Goal: Contribute content: Contribute content

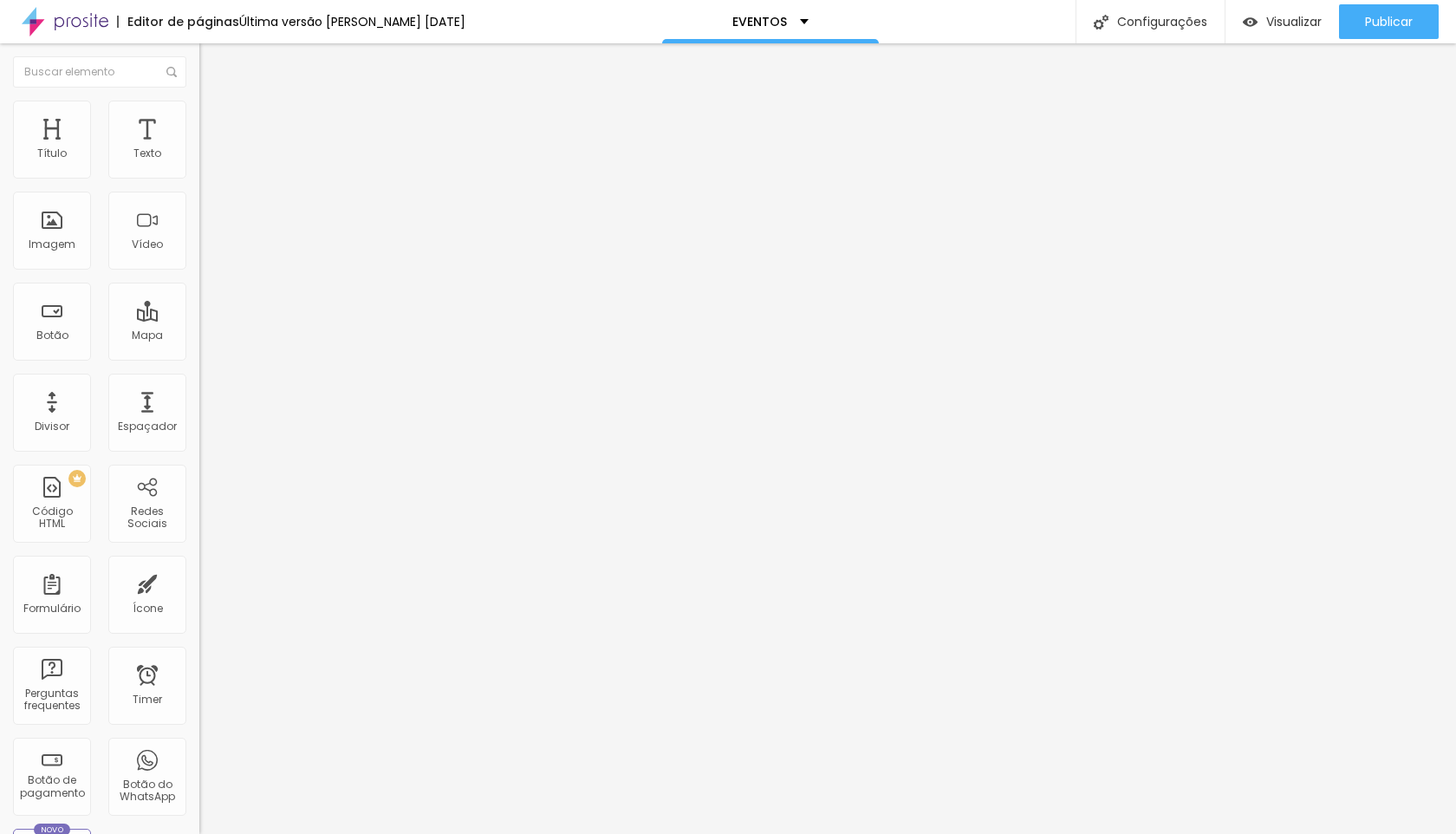
click at [215, 120] on span "Avançado" at bounding box center [243, 112] width 57 height 15
click at [199, 106] on img at bounding box center [207, 108] width 15 height 15
click at [215, 117] on span "Avançado" at bounding box center [243, 112] width 57 height 15
click at [1376, 26] on span "Publicar" at bounding box center [1389, 21] width 48 height 14
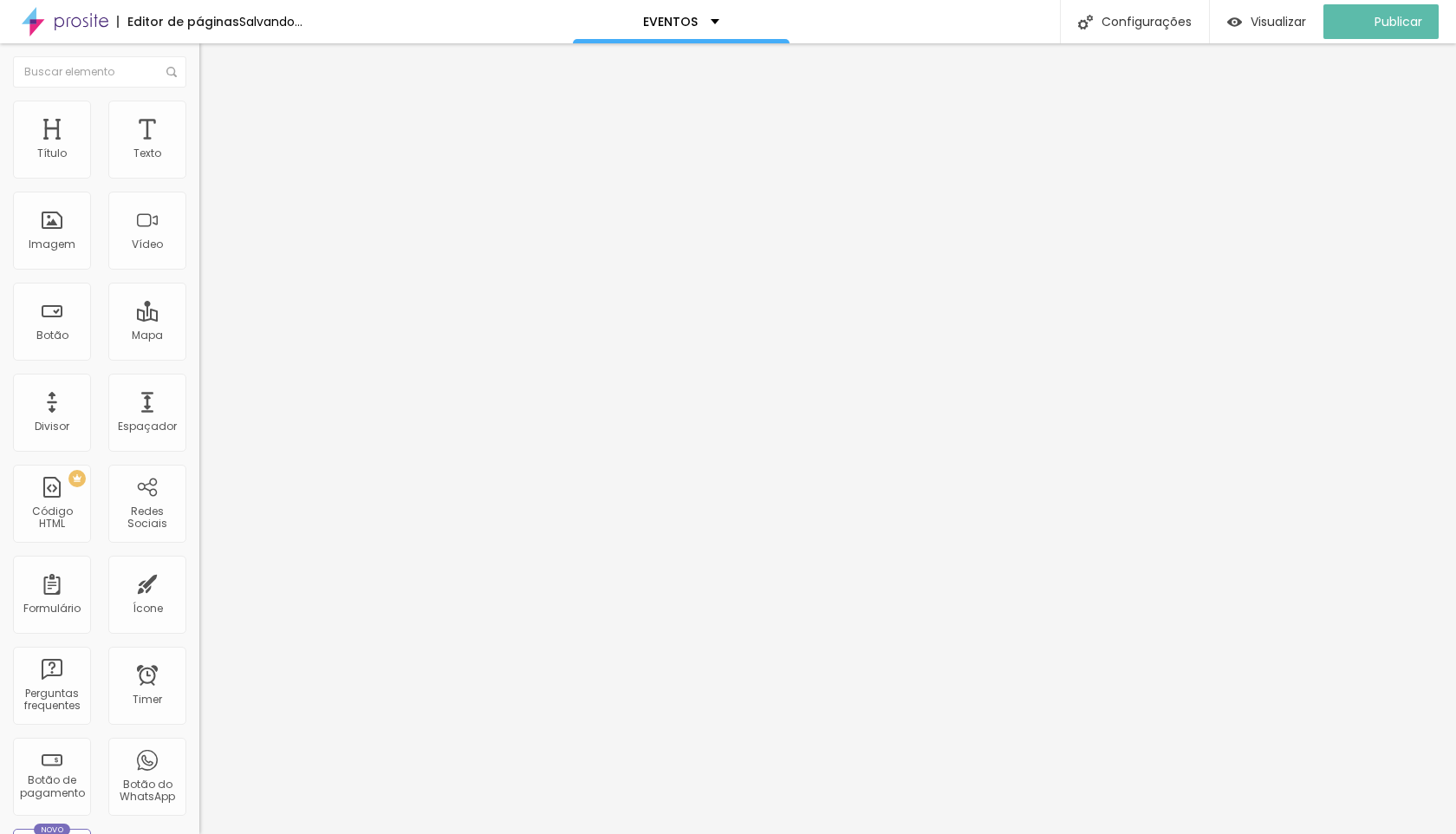
click at [199, 149] on span "Trocar imagem" at bounding box center [247, 141] width 94 height 15
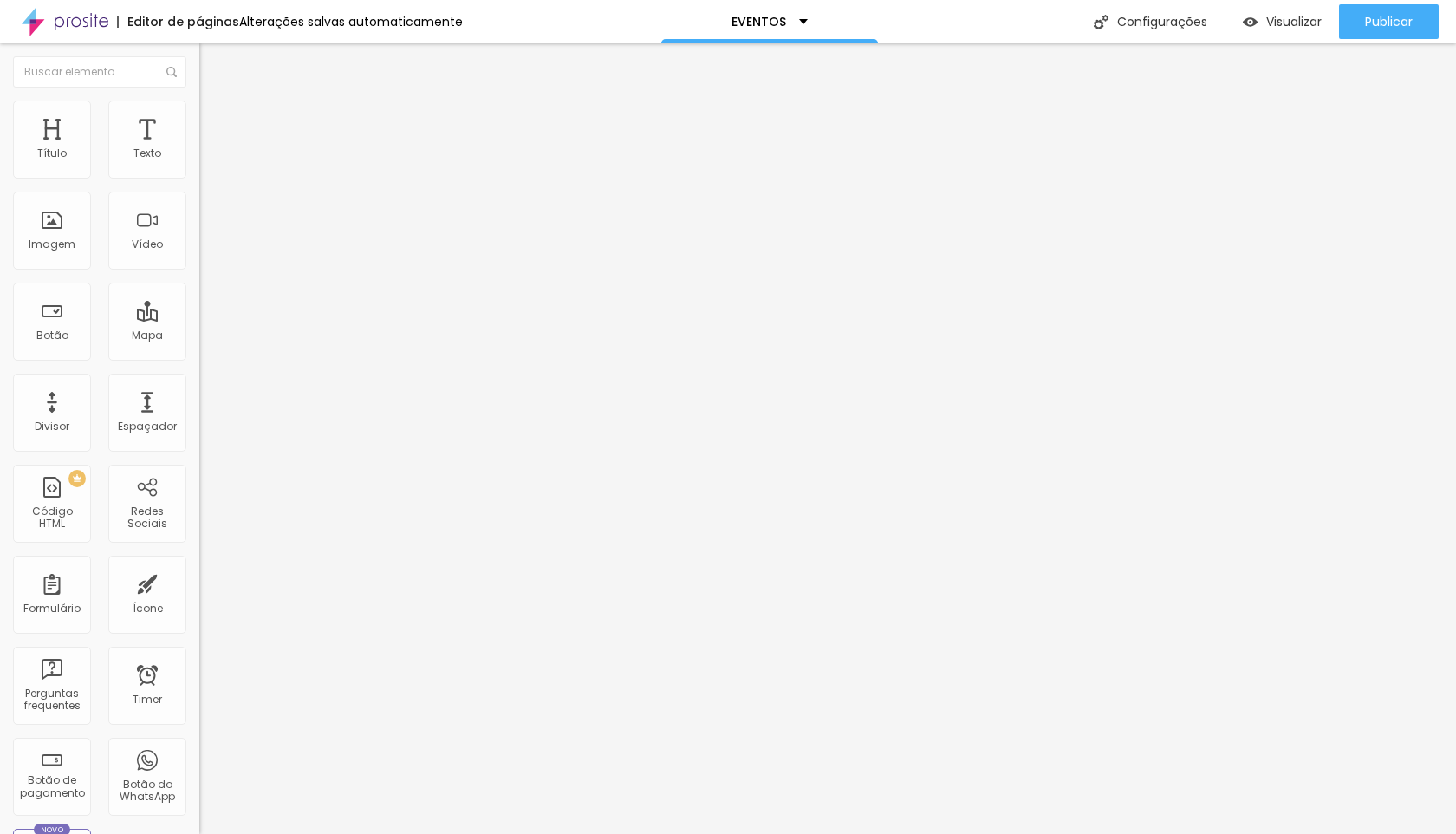
scroll to position [294, 0]
click at [199, 149] on span "Trocar imagem" at bounding box center [247, 141] width 94 height 15
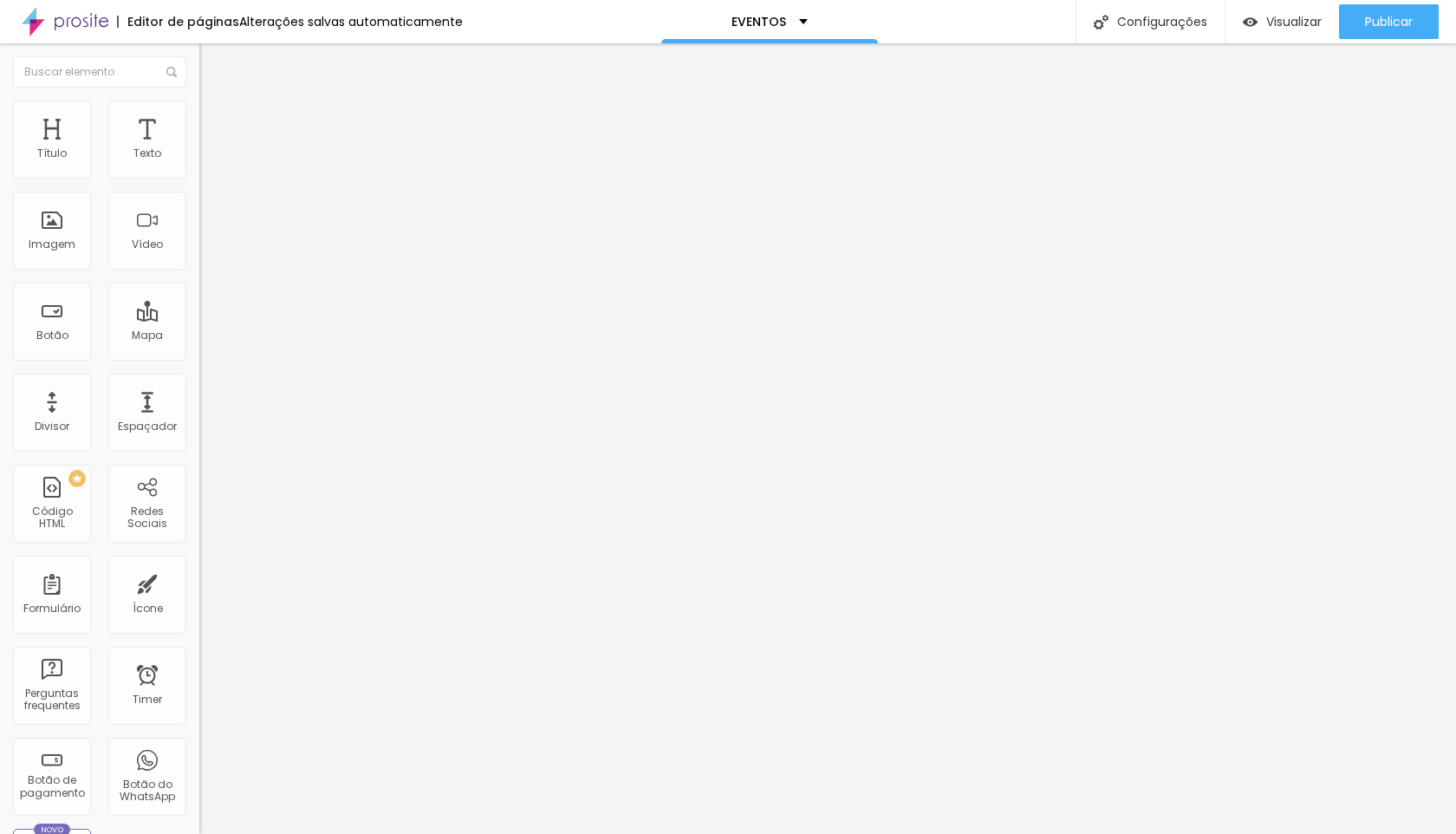
click at [199, 149] on span "Trocar imagem" at bounding box center [247, 141] width 94 height 15
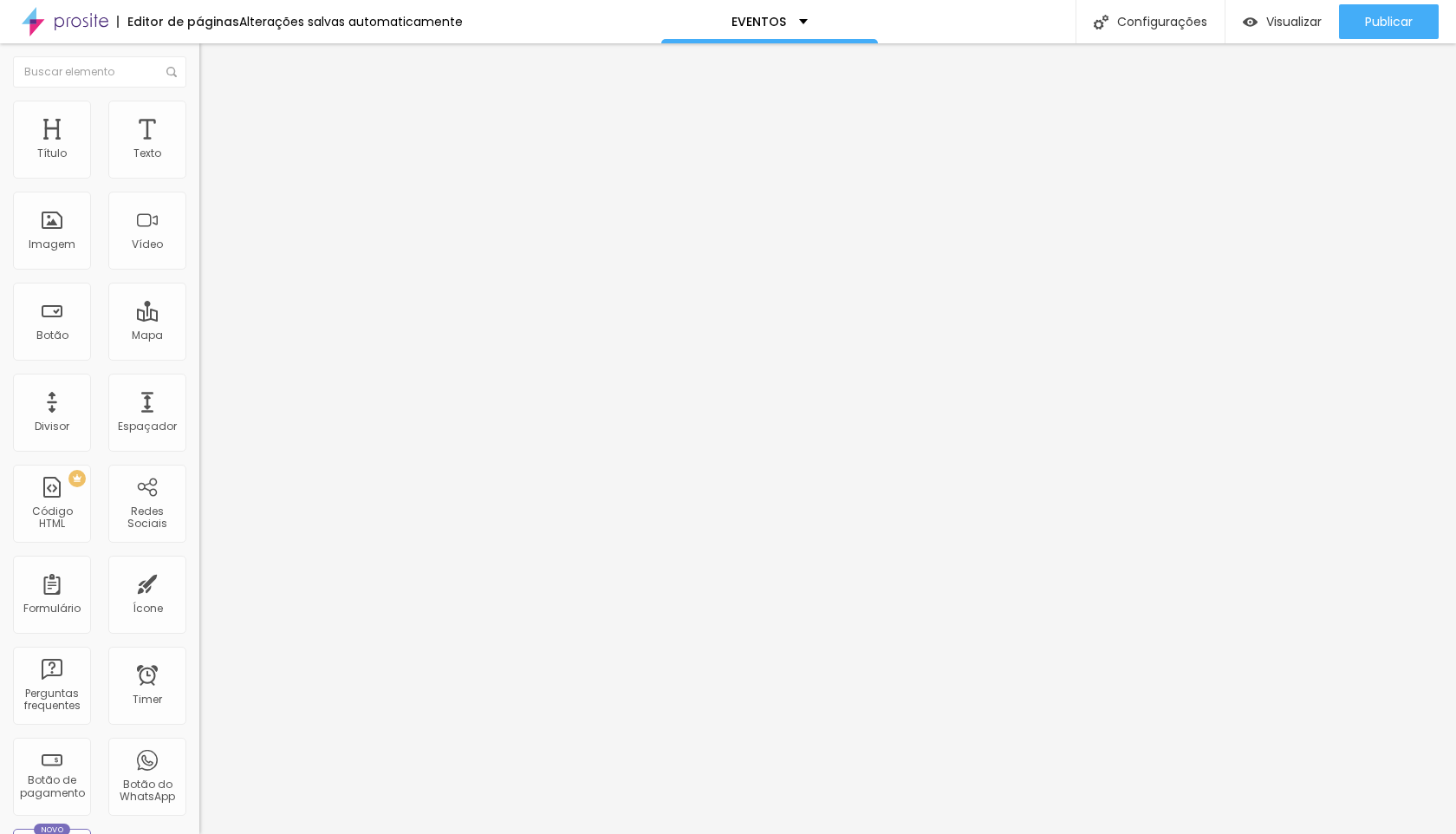
scroll to position [11820, 0]
click at [199, 149] on span "Trocar imagem" at bounding box center [247, 141] width 94 height 15
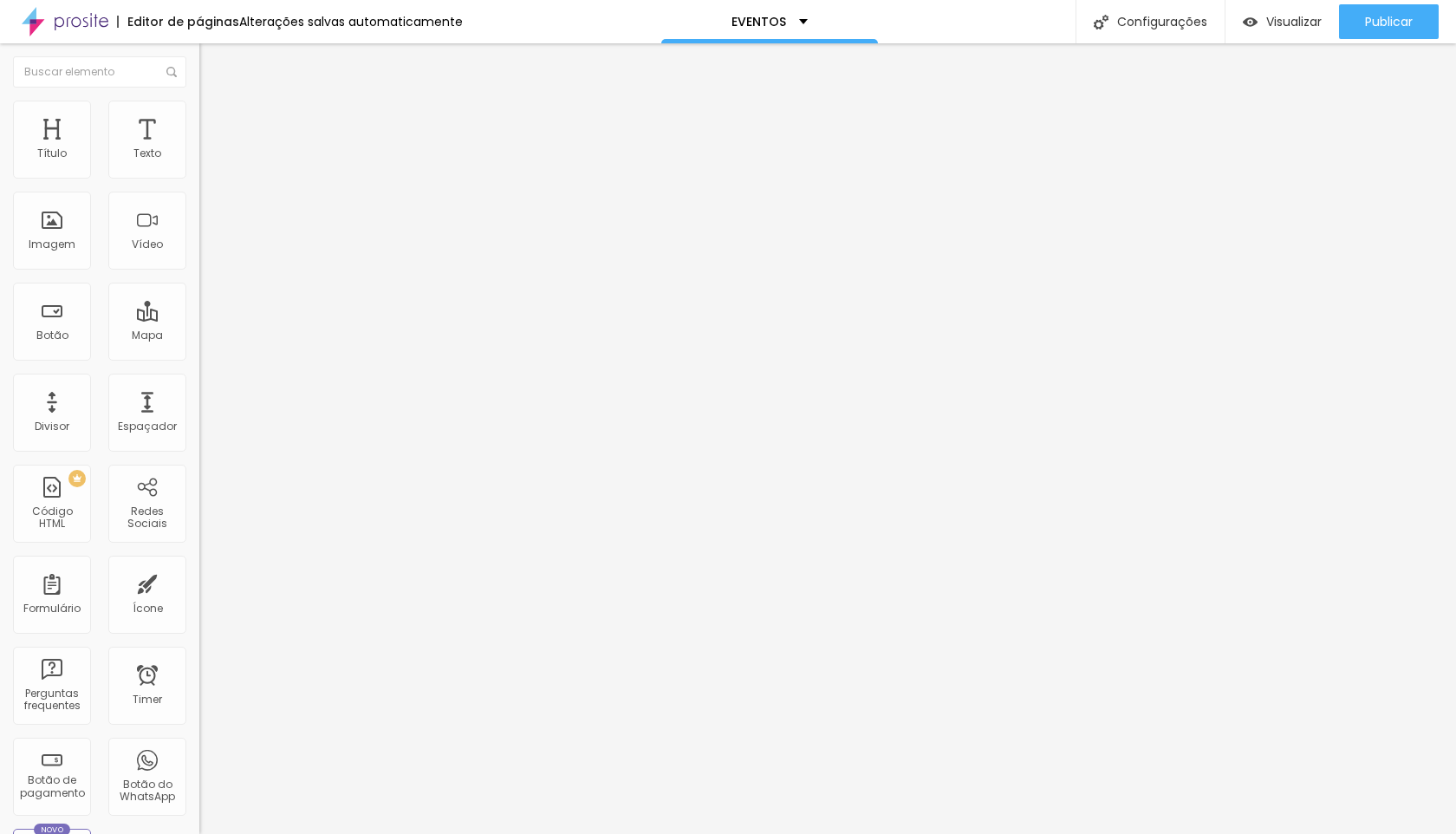
click at [215, 122] on span "Avançado" at bounding box center [243, 130] width 57 height 15
click at [199, 745] on div at bounding box center [299, 745] width 199 height 0
click at [199, 756] on div at bounding box center [299, 756] width 199 height 0
click at [199, 766] on div at bounding box center [299, 766] width 199 height 0
click at [215, 128] on span "Avançado" at bounding box center [243, 130] width 57 height 15
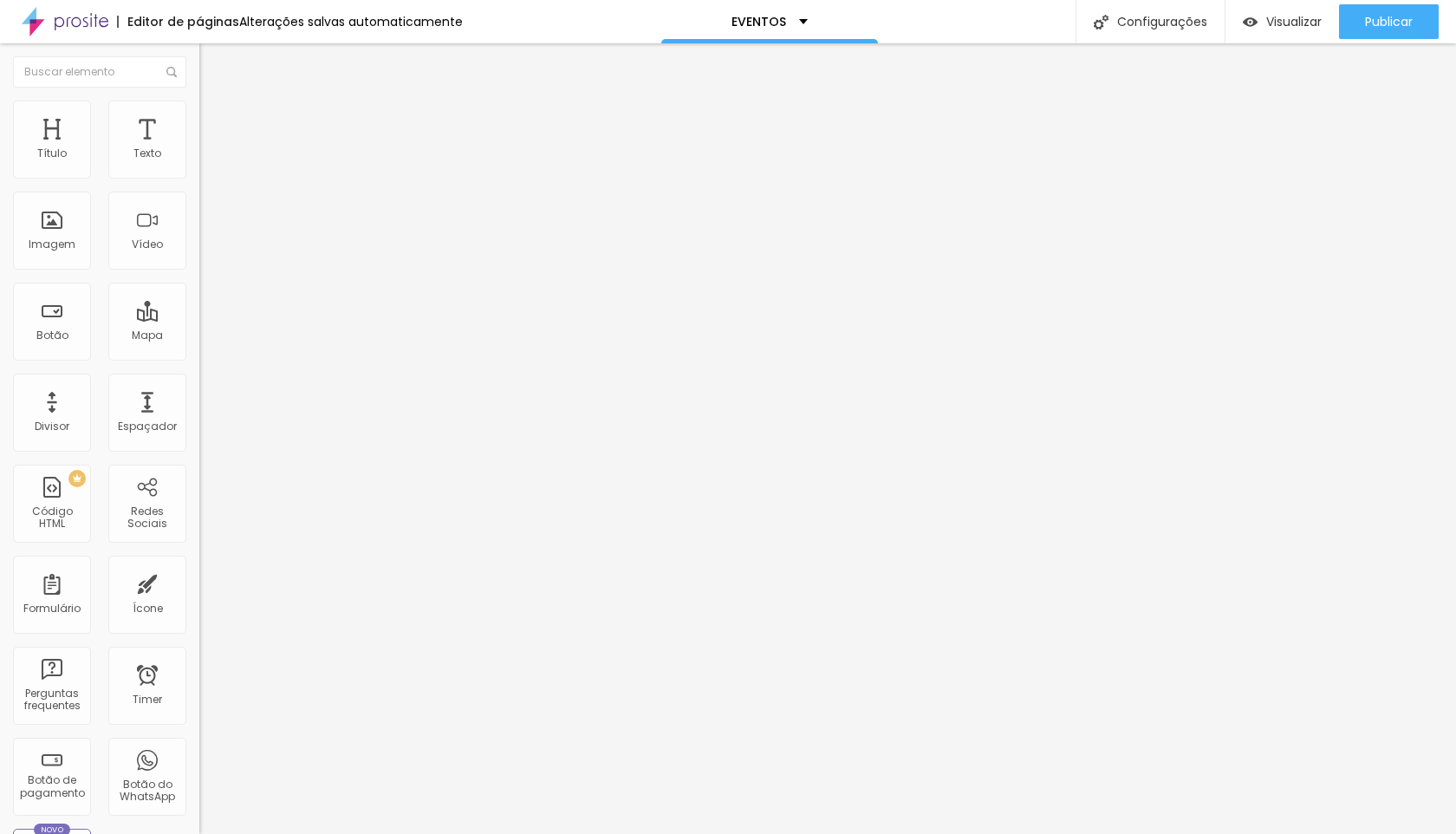
click at [199, 745] on div at bounding box center [299, 745] width 199 height 0
click at [199, 756] on div at bounding box center [299, 756] width 199 height 0
click at [199, 766] on div at bounding box center [299, 766] width 199 height 0
click at [215, 122] on span "Avançado" at bounding box center [243, 130] width 57 height 15
click at [215, 120] on span "Estilo" at bounding box center [228, 112] width 27 height 15
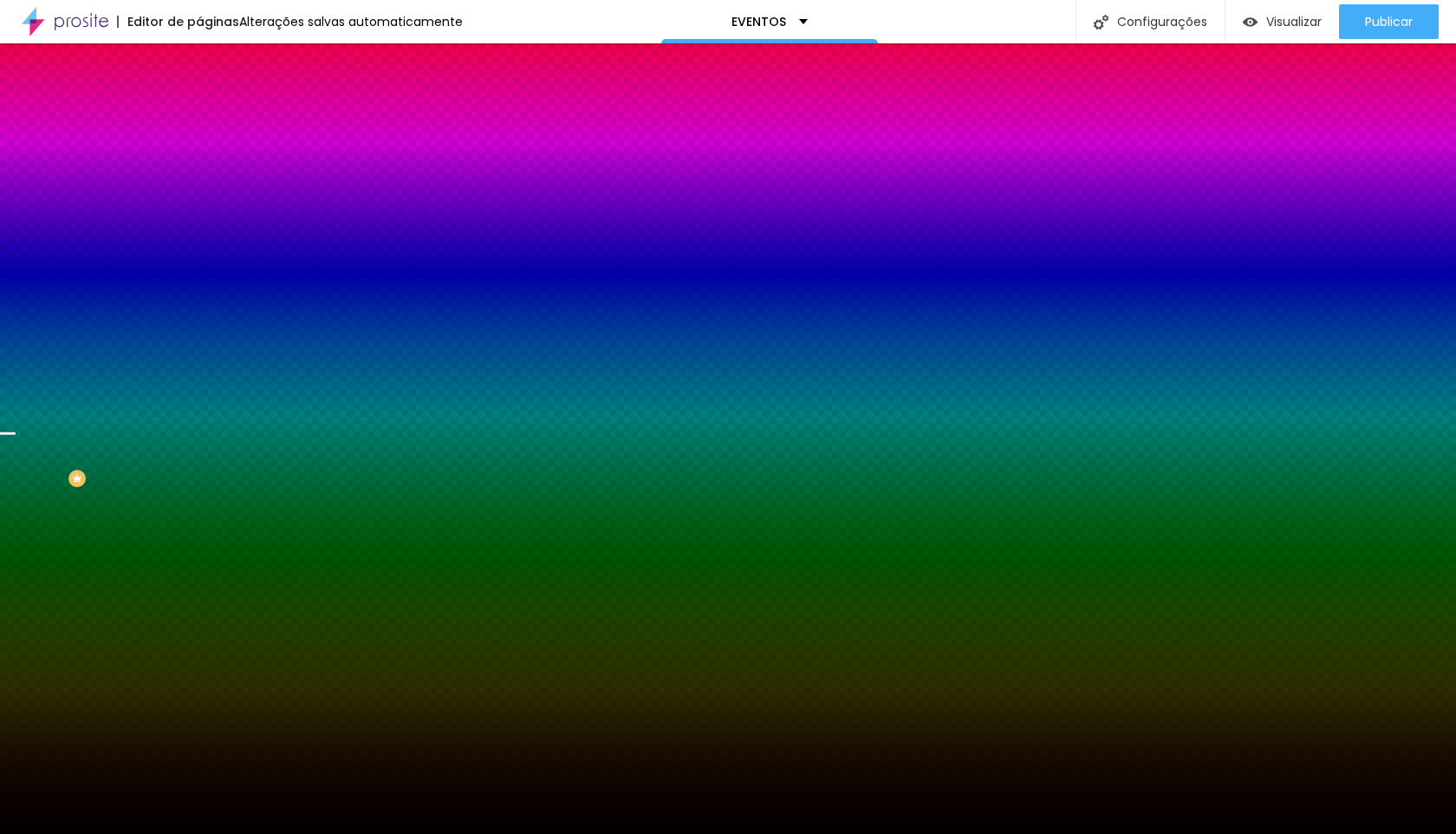
click at [199, 160] on span "Trocar imagem" at bounding box center [247, 152] width 94 height 15
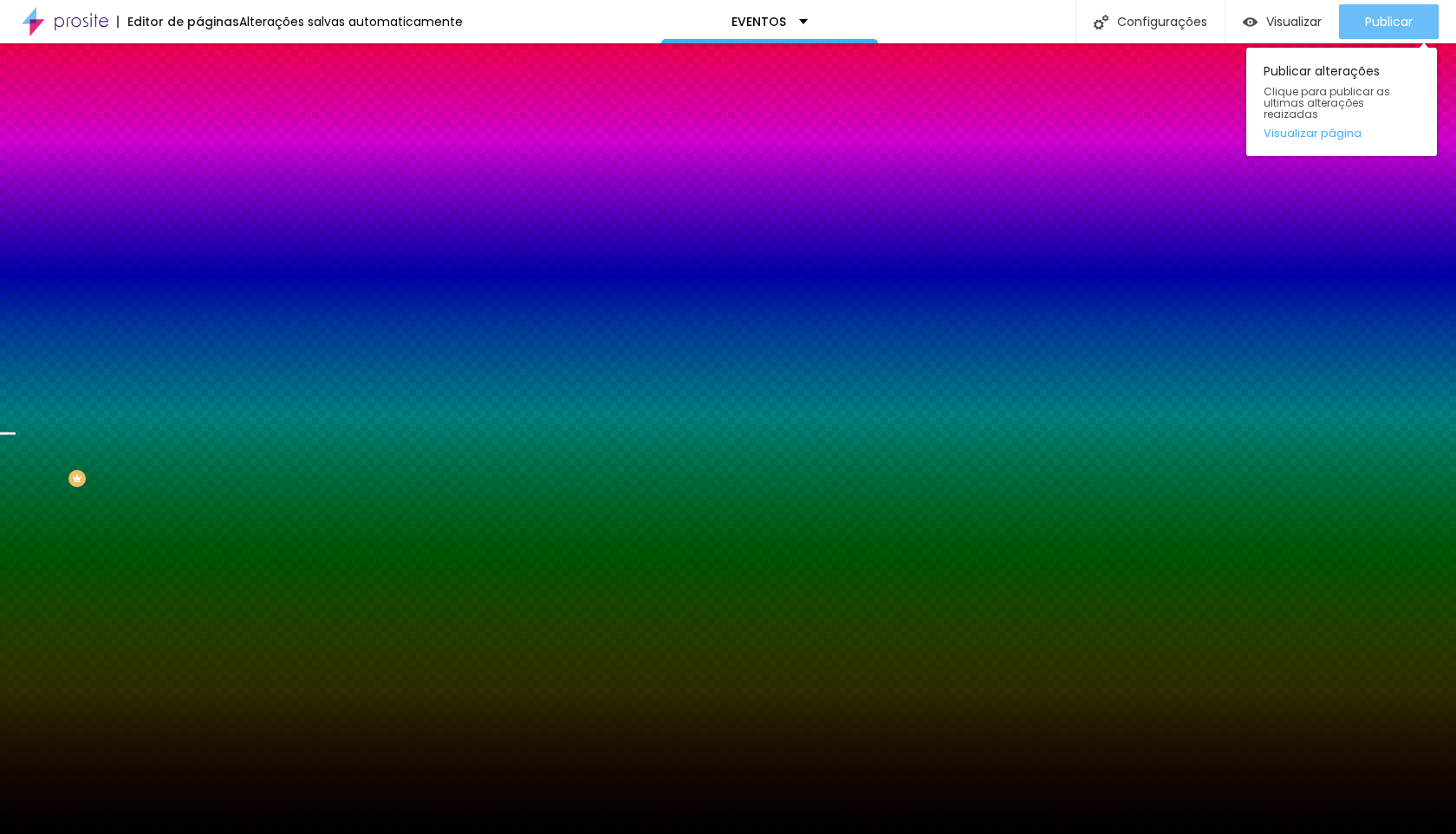
click at [1369, 31] on div "Publicar" at bounding box center [1389, 22] width 48 height 34
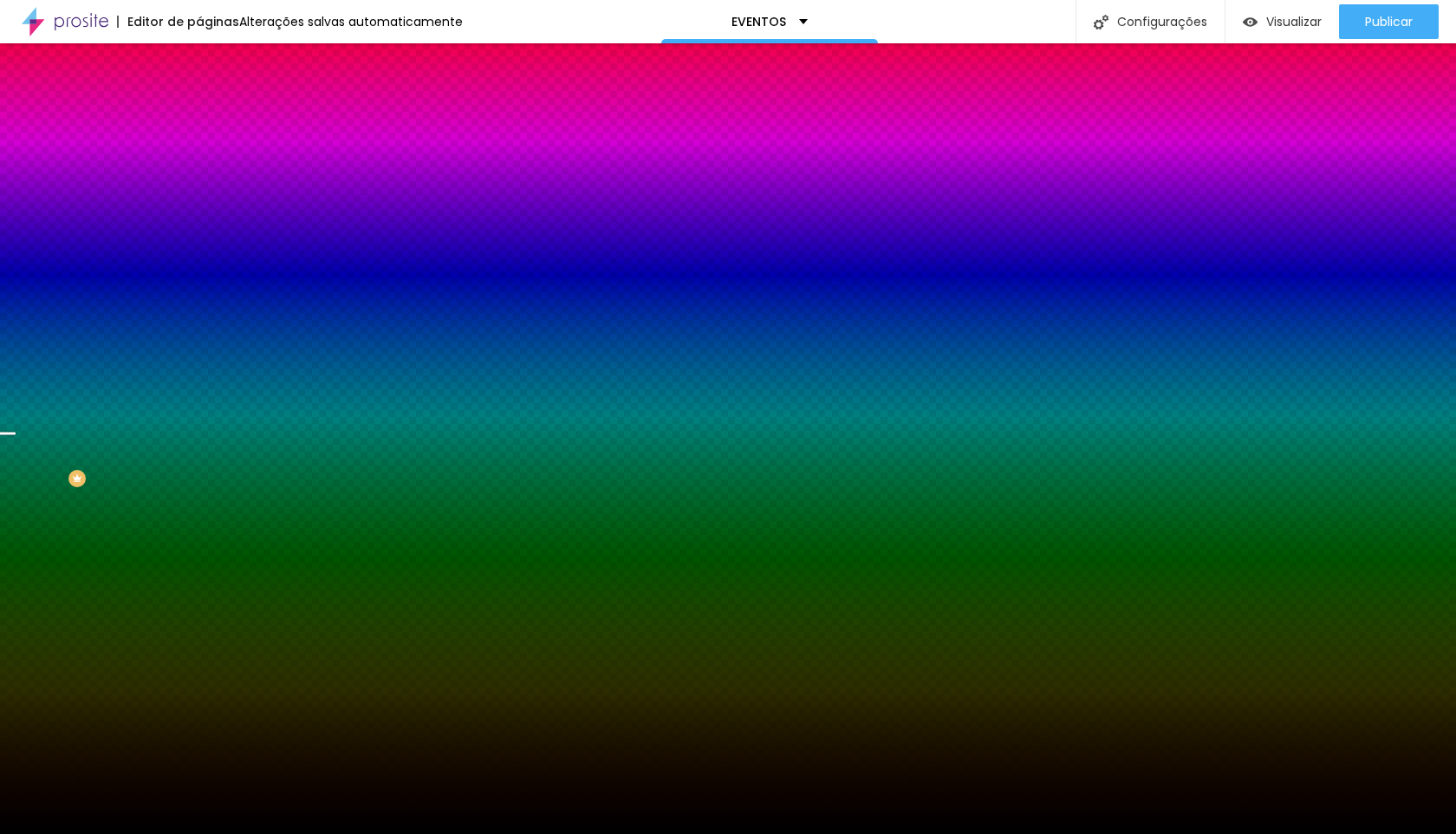
click at [215, 127] on span "Avançado" at bounding box center [243, 130] width 57 height 15
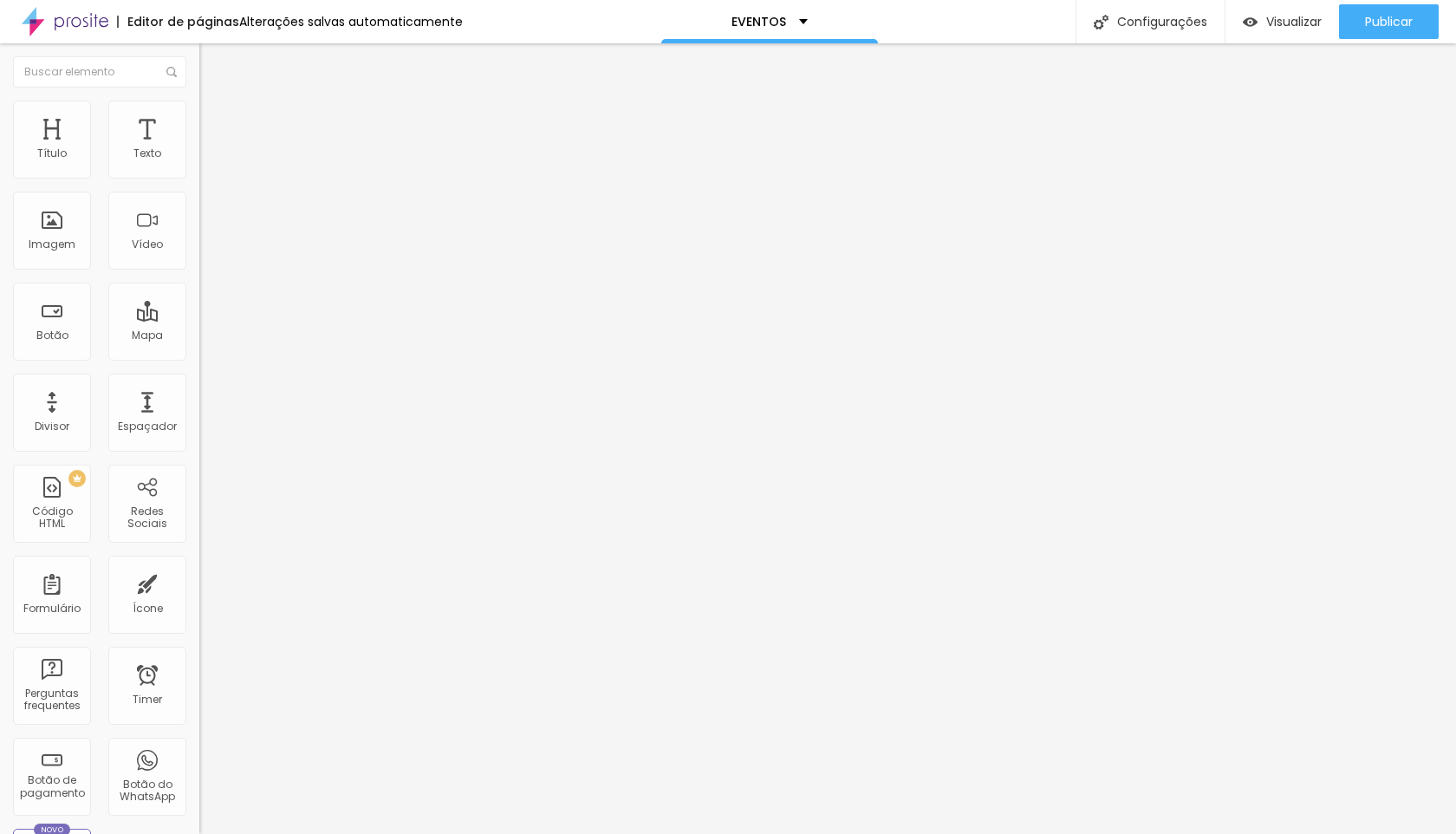
click at [215, 120] on span "Estilo" at bounding box center [228, 112] width 27 height 15
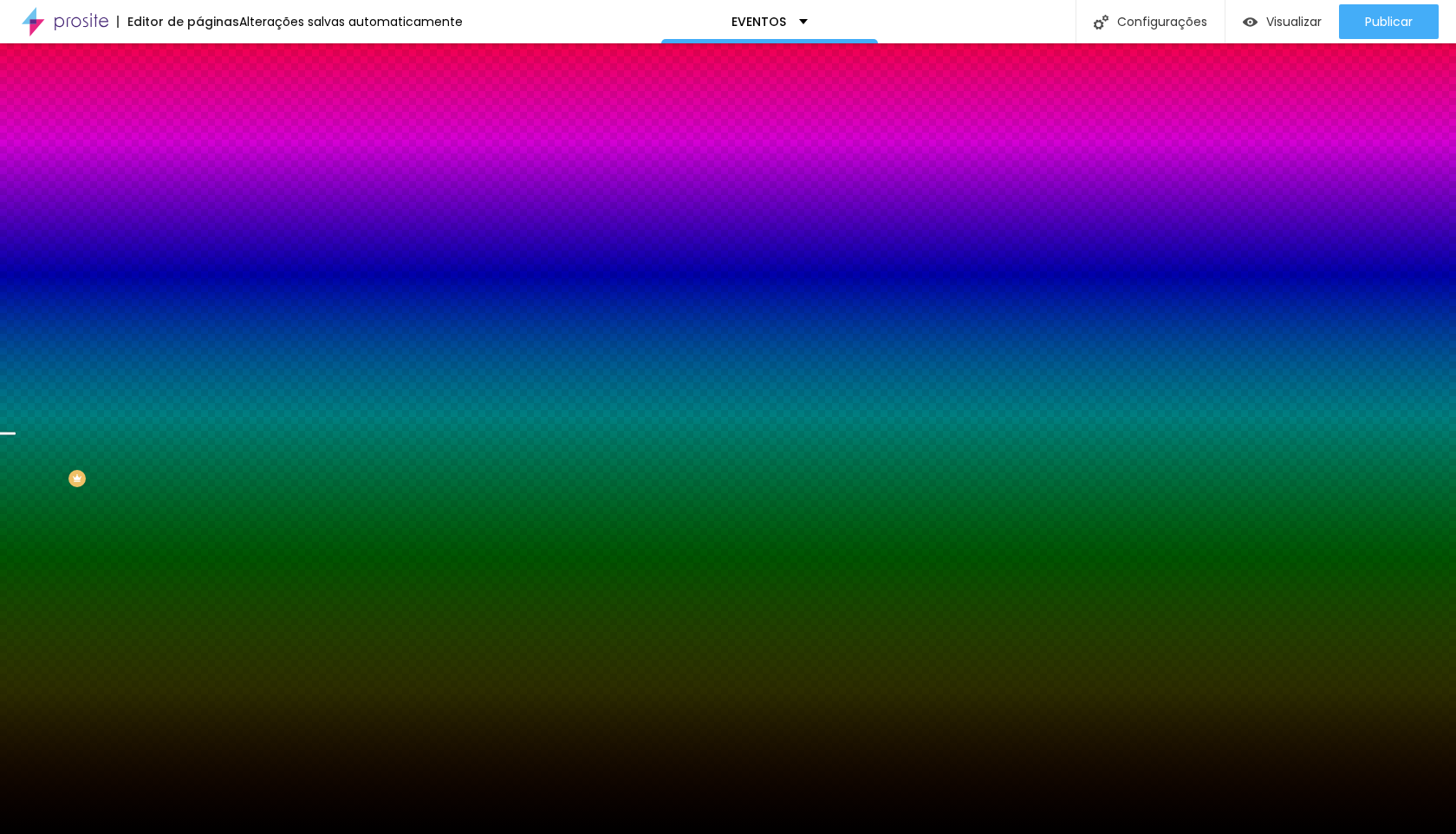
click at [199, 180] on span "Parallax" at bounding box center [220, 173] width 43 height 15
click at [199, 190] on span "Nenhum" at bounding box center [222, 183] width 45 height 15
click at [215, 102] on span "Conteúdo" at bounding box center [241, 95] width 53 height 15
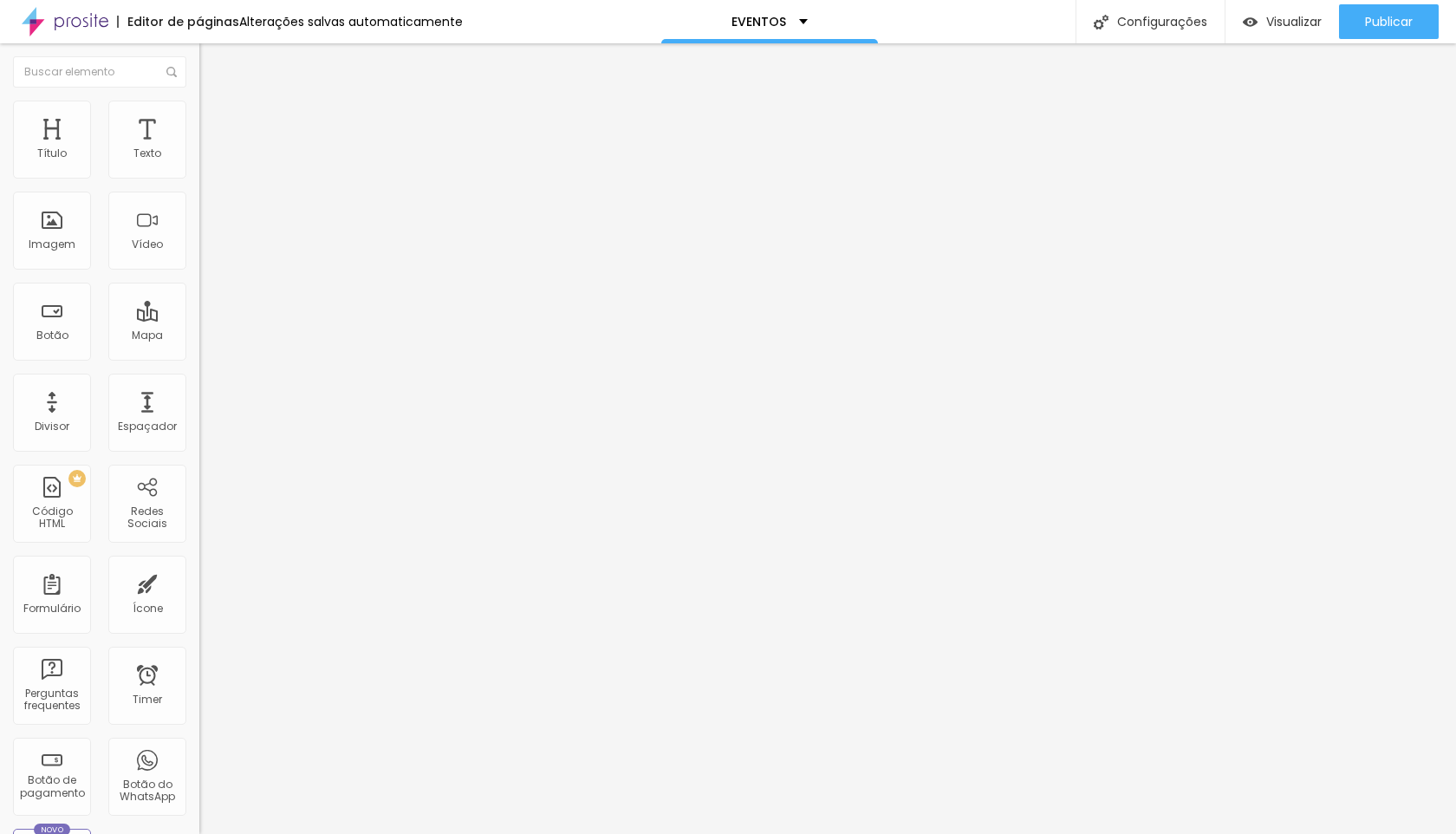
click at [215, 122] on span "Avançado" at bounding box center [243, 130] width 57 height 15
click at [199, 108] on ul "Conteúdo Estilo Avançado" at bounding box center [299, 109] width 199 height 52
click at [215, 102] on span "Conteúdo" at bounding box center [241, 95] width 53 height 15
click at [199, 158] on span "Encaixotado" at bounding box center [233, 150] width 68 height 15
click at [199, 185] on span "Completo" at bounding box center [226, 177] width 53 height 15
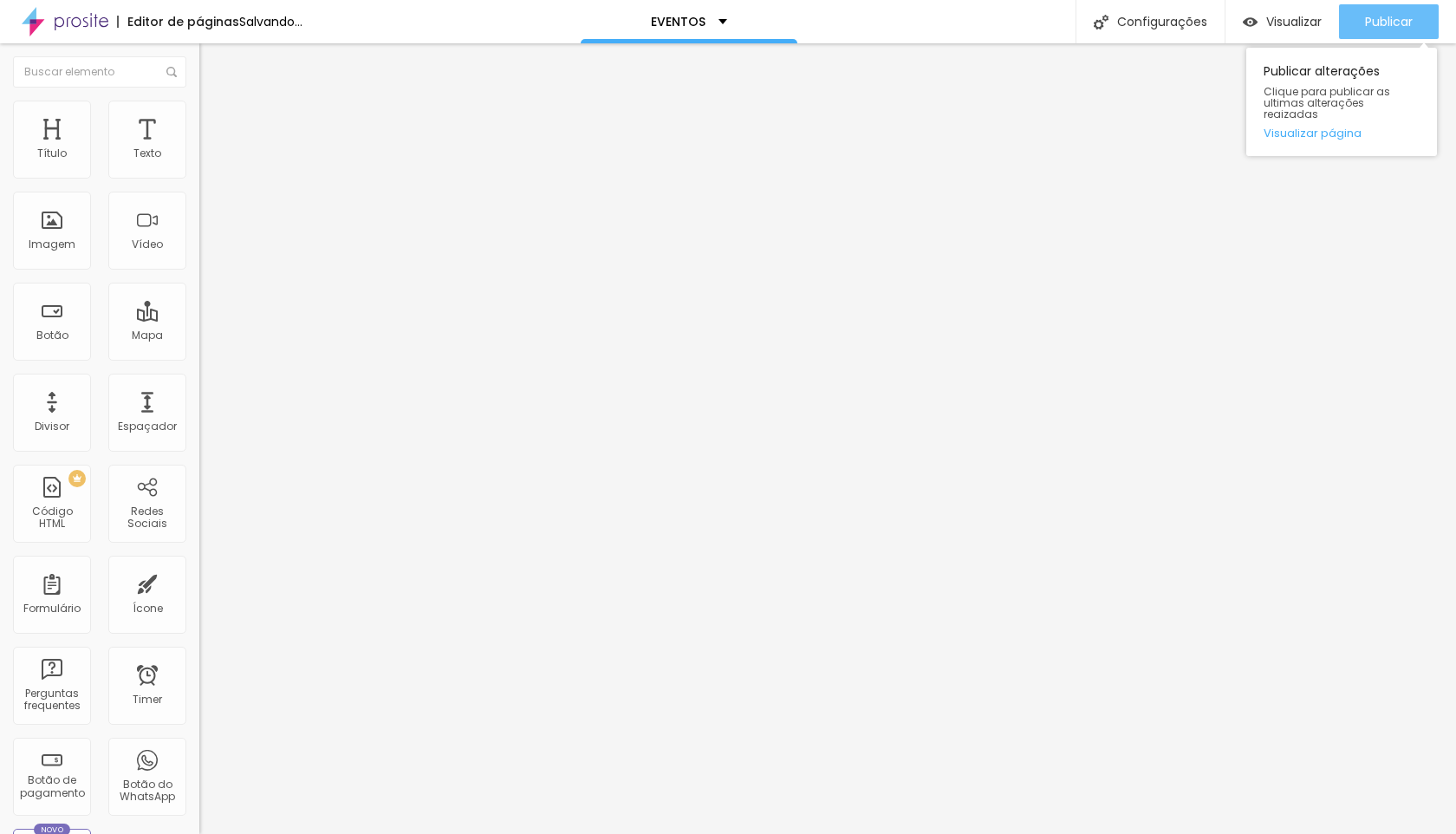
click at [1389, 15] on span "Publicar" at bounding box center [1389, 21] width 48 height 14
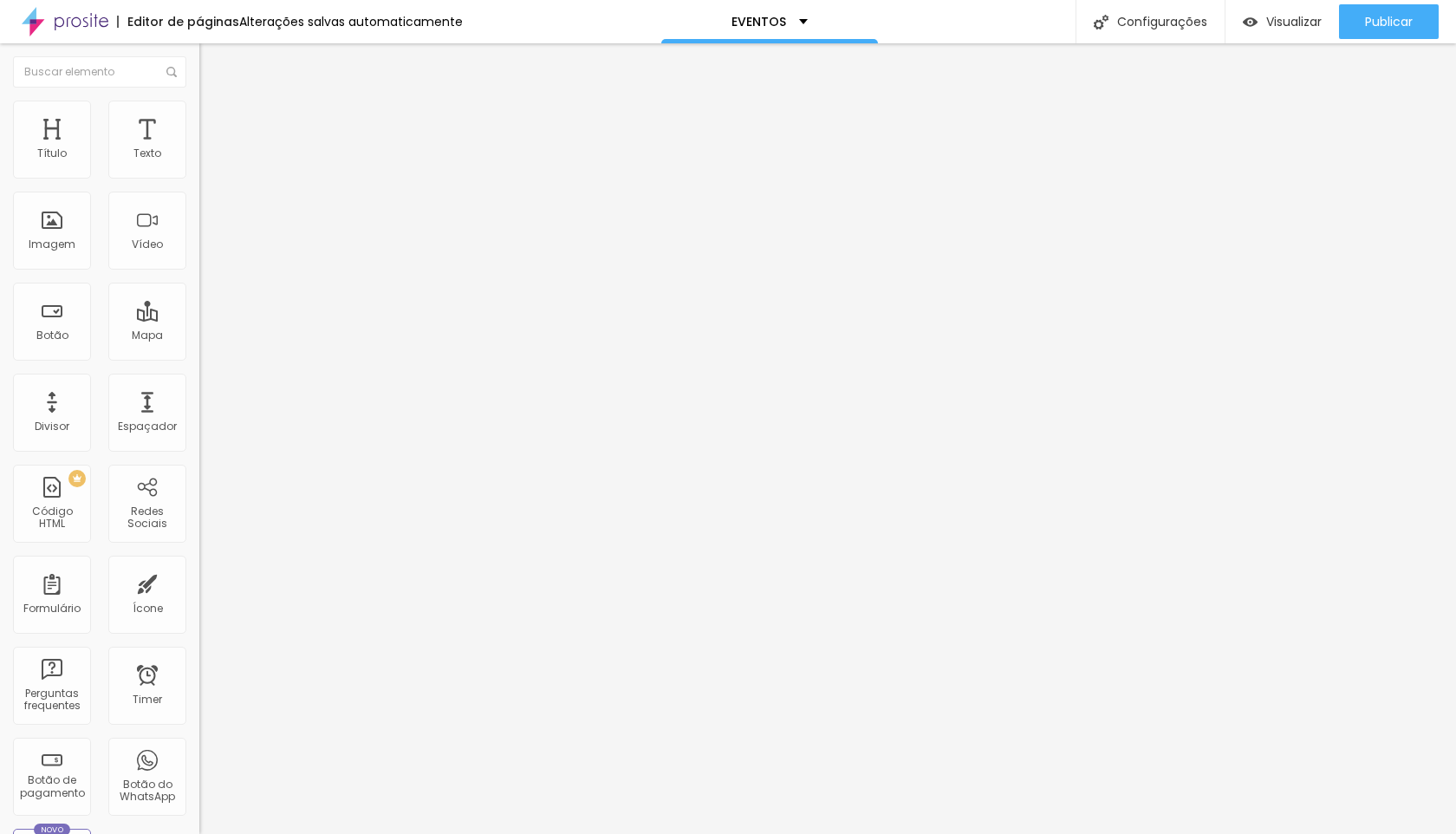
click at [199, 102] on img at bounding box center [207, 108] width 15 height 15
click at [199, 99] on img at bounding box center [207, 91] width 15 height 15
click at [214, 149] on span "Titulo 1" at bounding box center [242, 137] width 56 height 24
click at [199, 257] on button "button" at bounding box center [211, 247] width 24 height 18
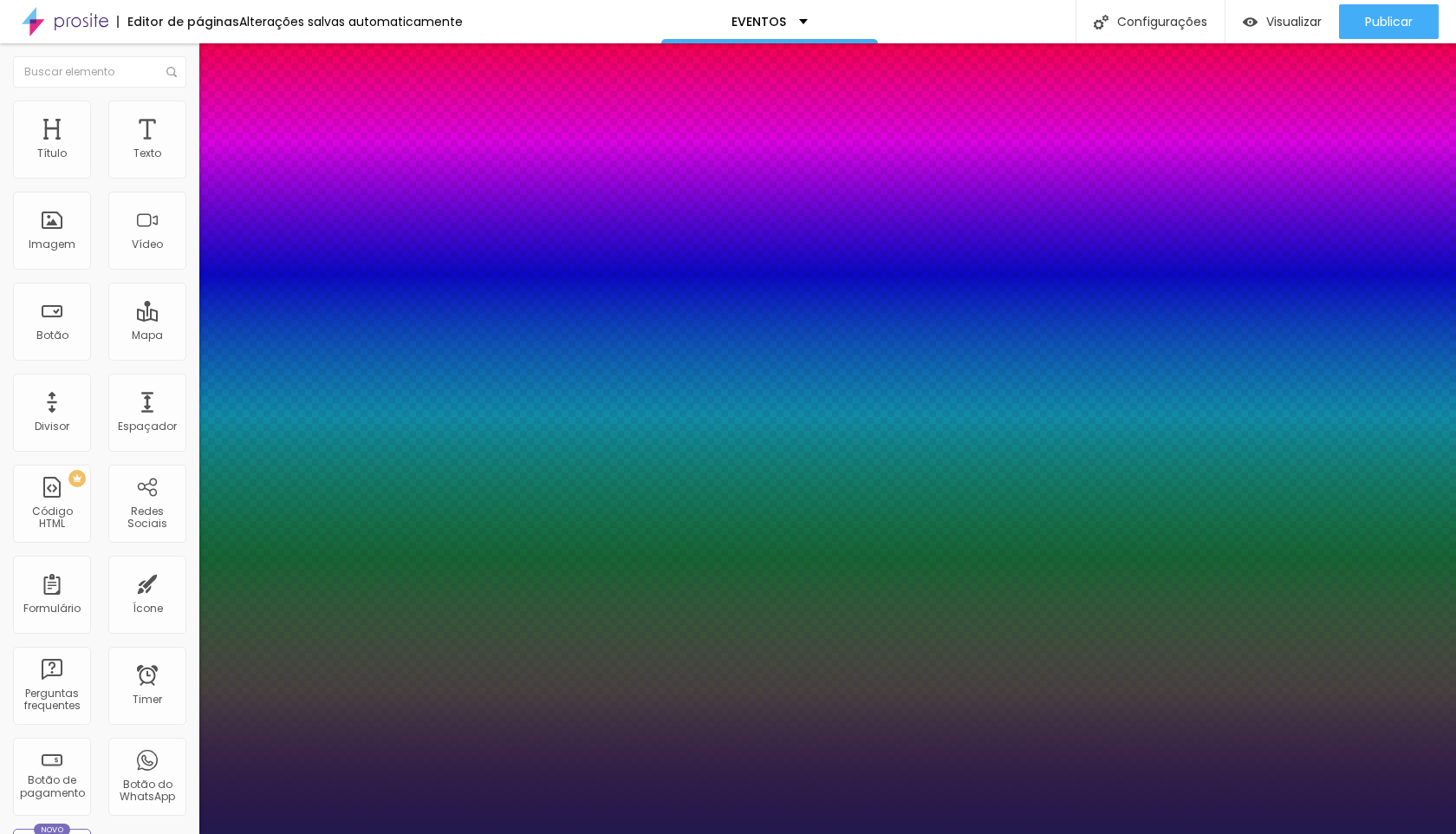
type input "1"
type input "37"
type input "1"
type input "36"
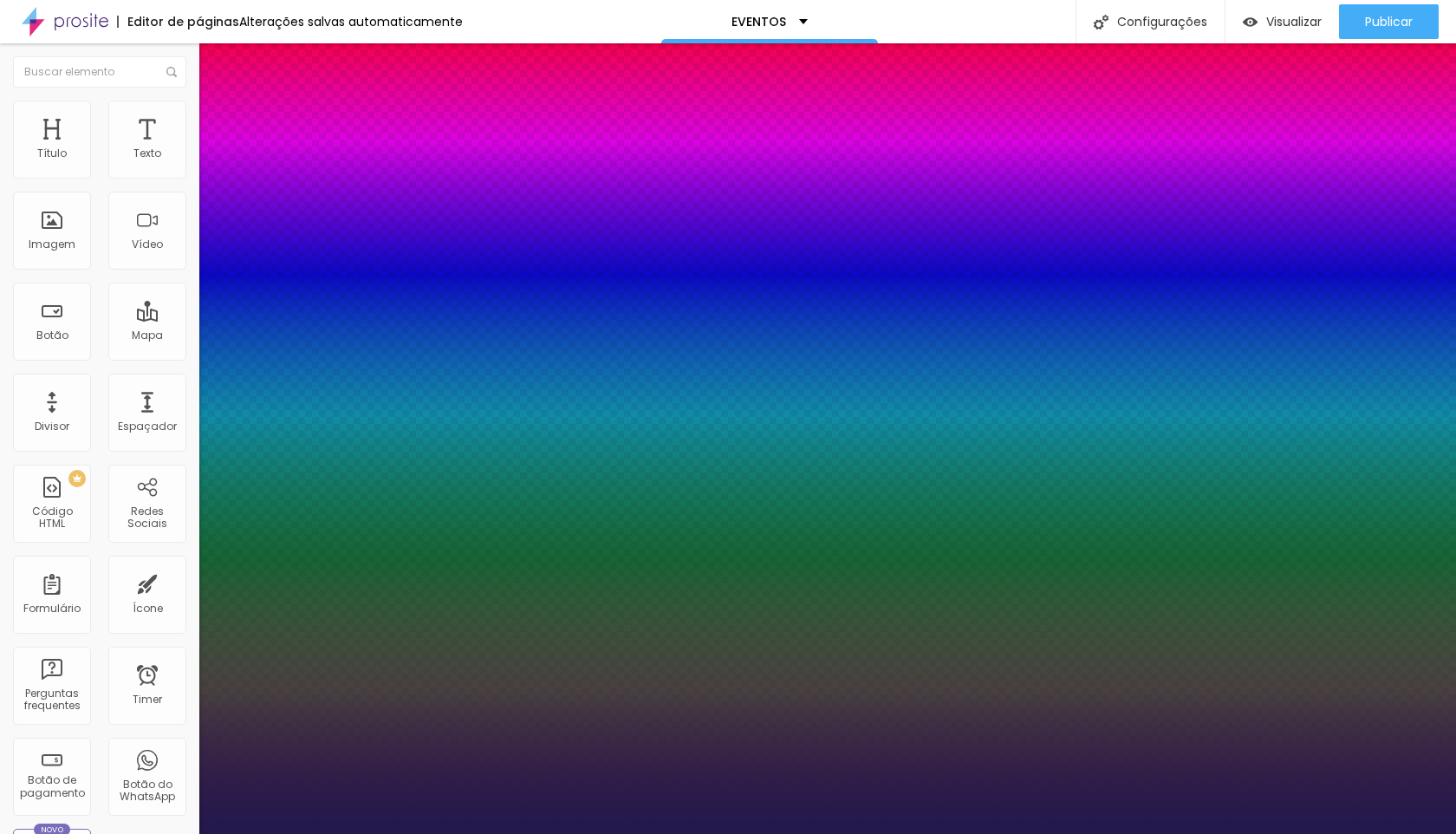
type input "36"
type input "1"
type input "35"
type input "1"
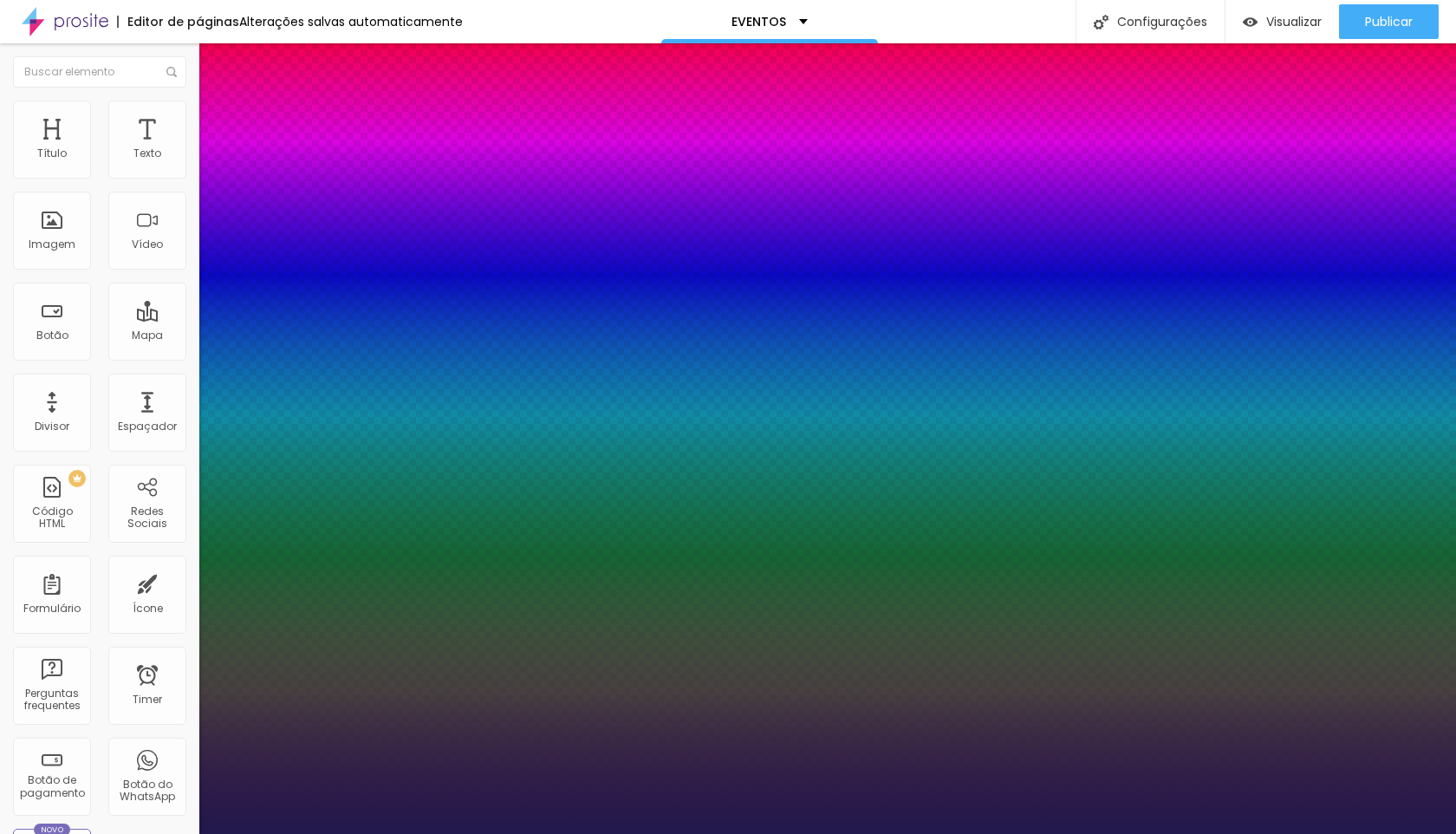
type input "34"
type input "1"
type input "33"
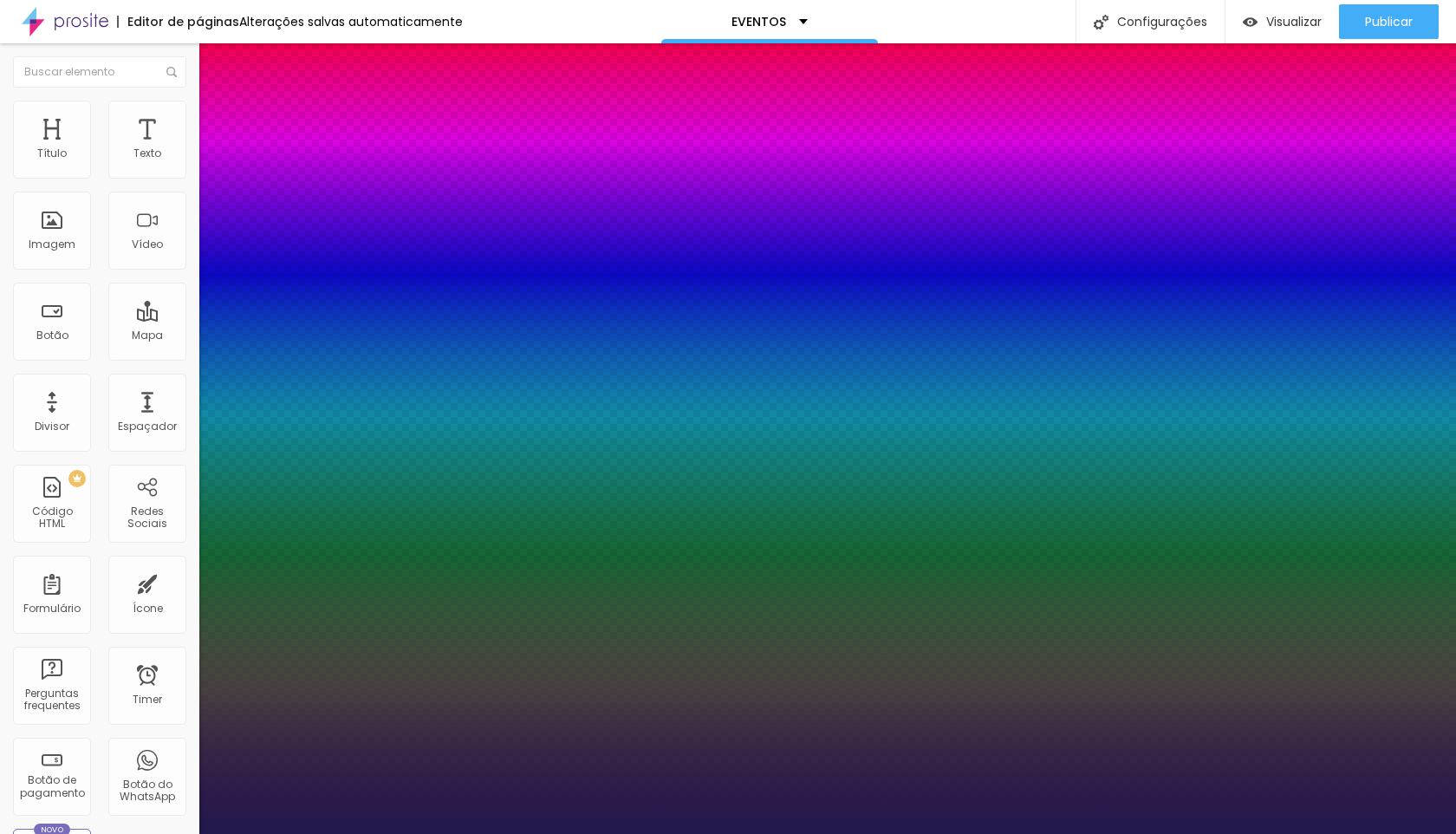
type input "1"
type input "32"
type input "1"
type input "31"
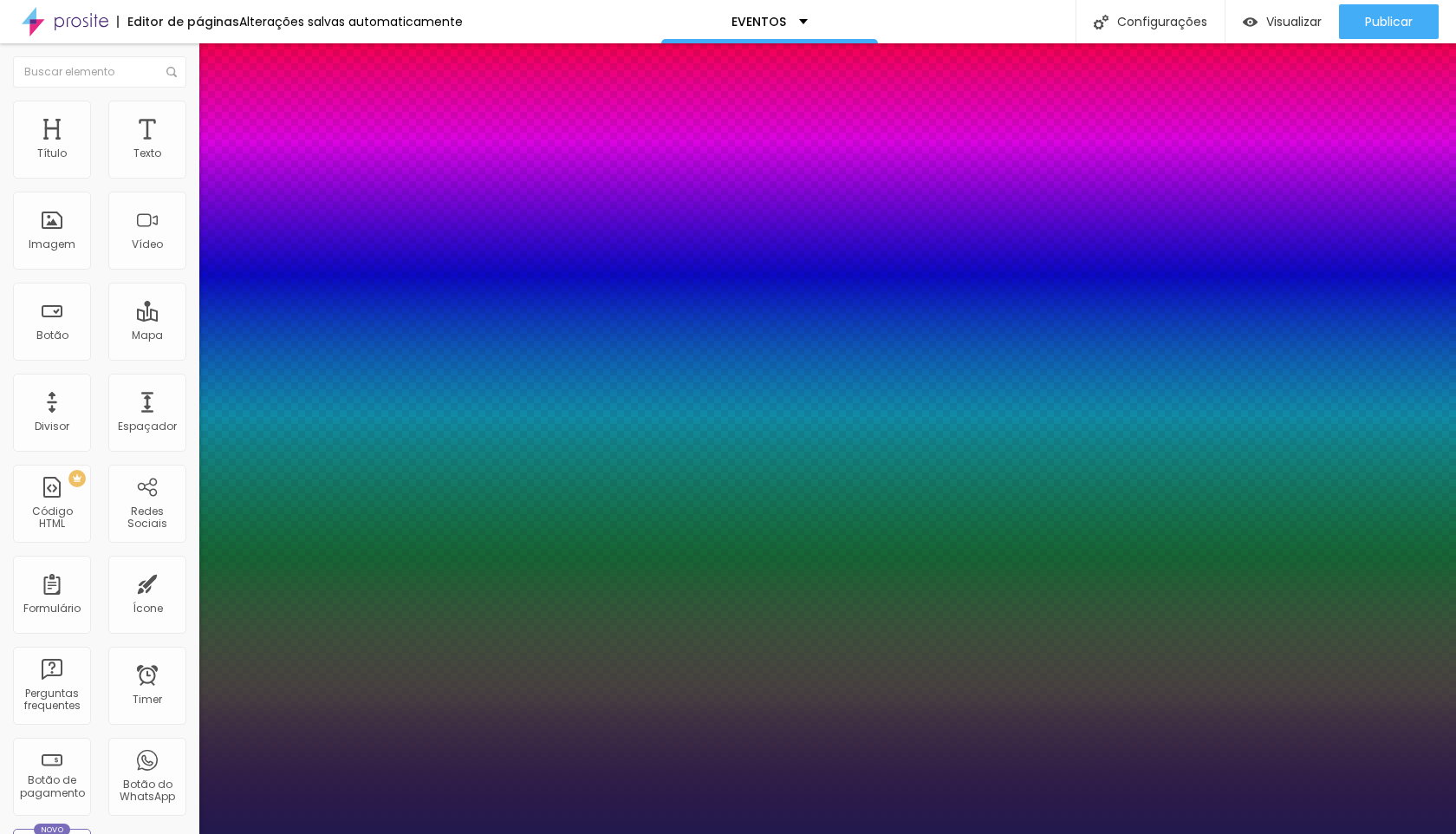
type input "31"
type input "1"
type input "30"
type input "1"
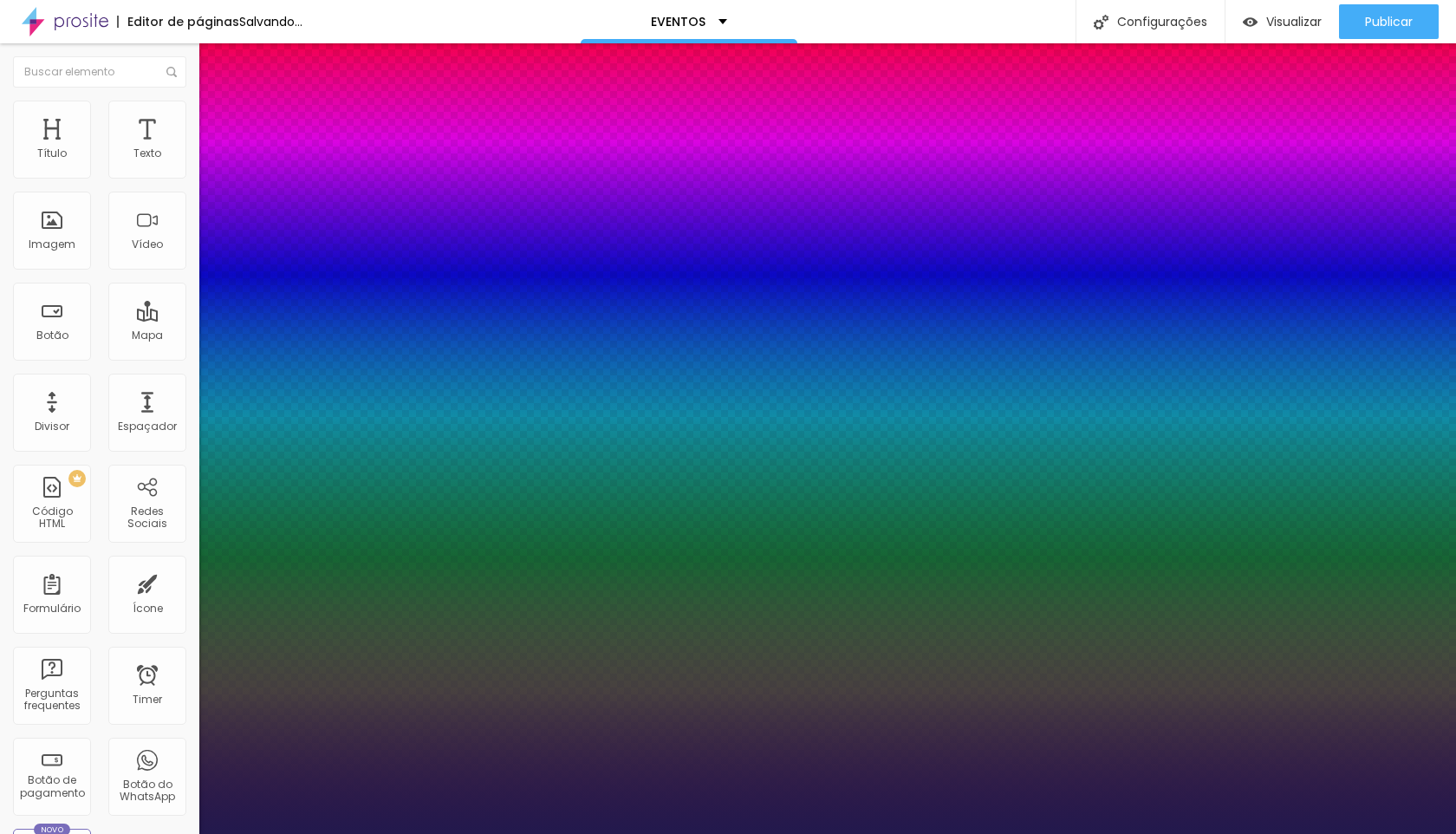
type input "29"
type input "1"
type input "28"
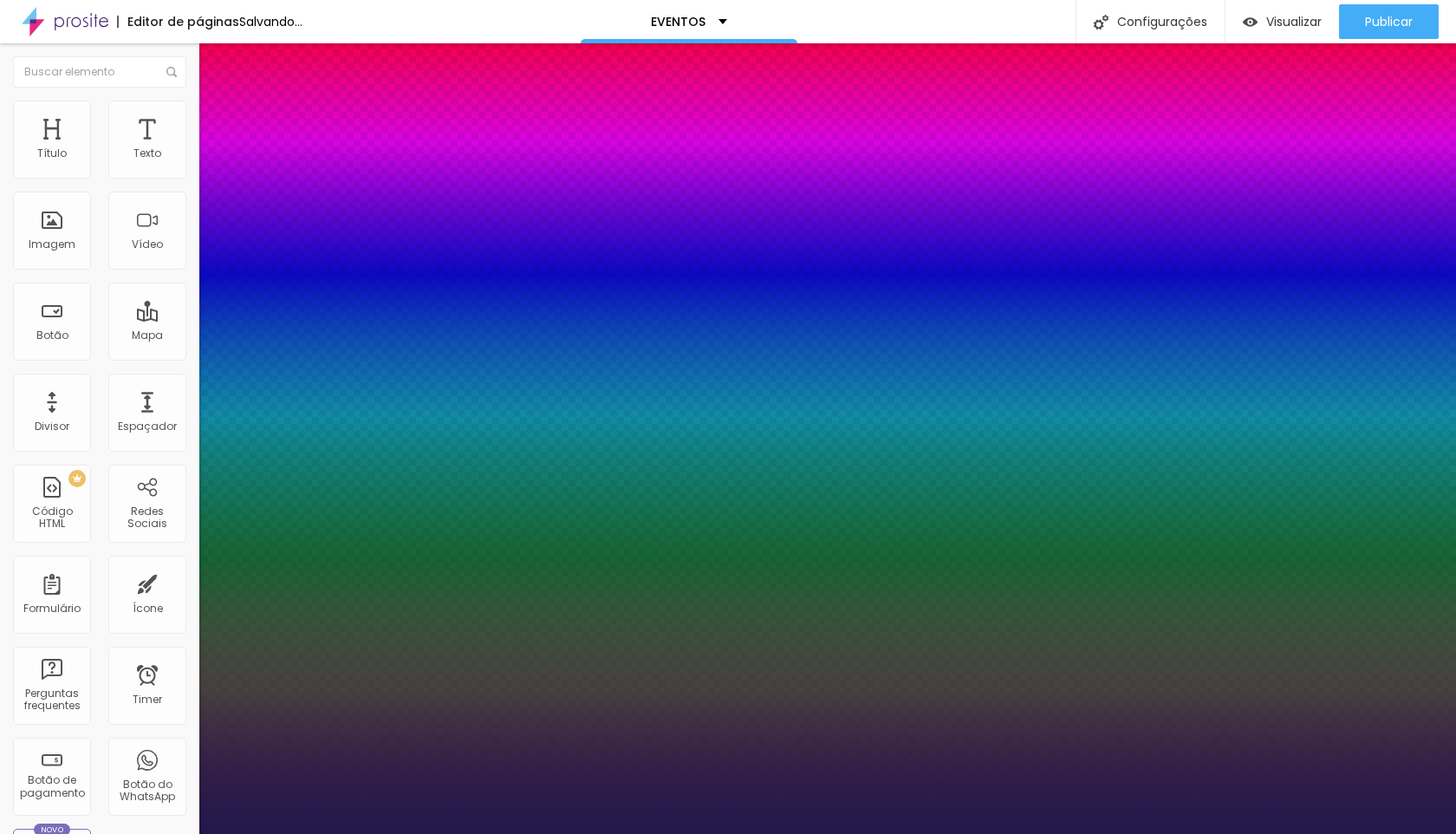
type input "1"
type input "27"
type input "1"
drag, startPoint x: 263, startPoint y: 488, endPoint x: 248, endPoint y: 496, distance: 17.0
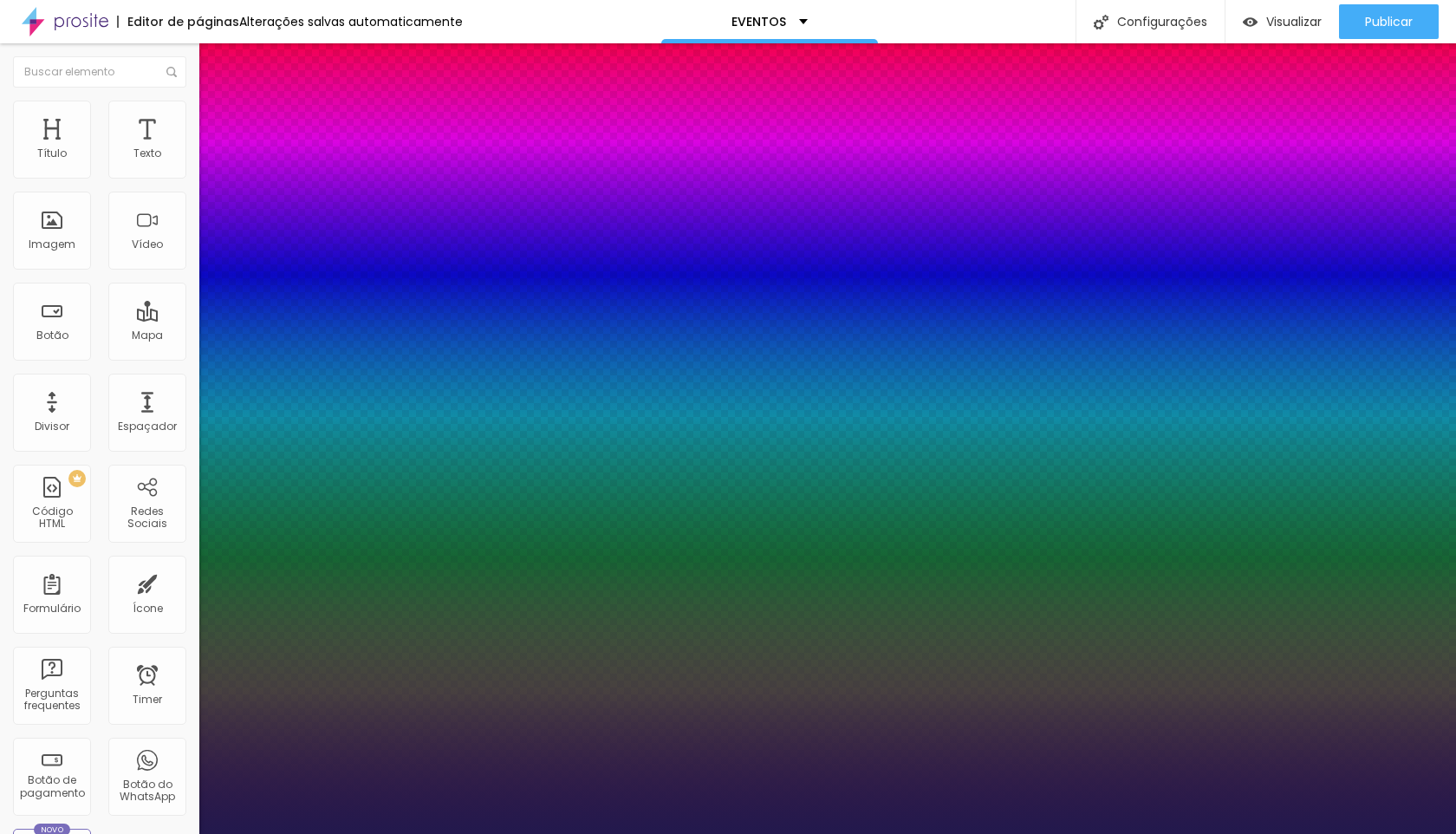
type input "27"
click at [621, 833] on div at bounding box center [728, 834] width 1456 height 0
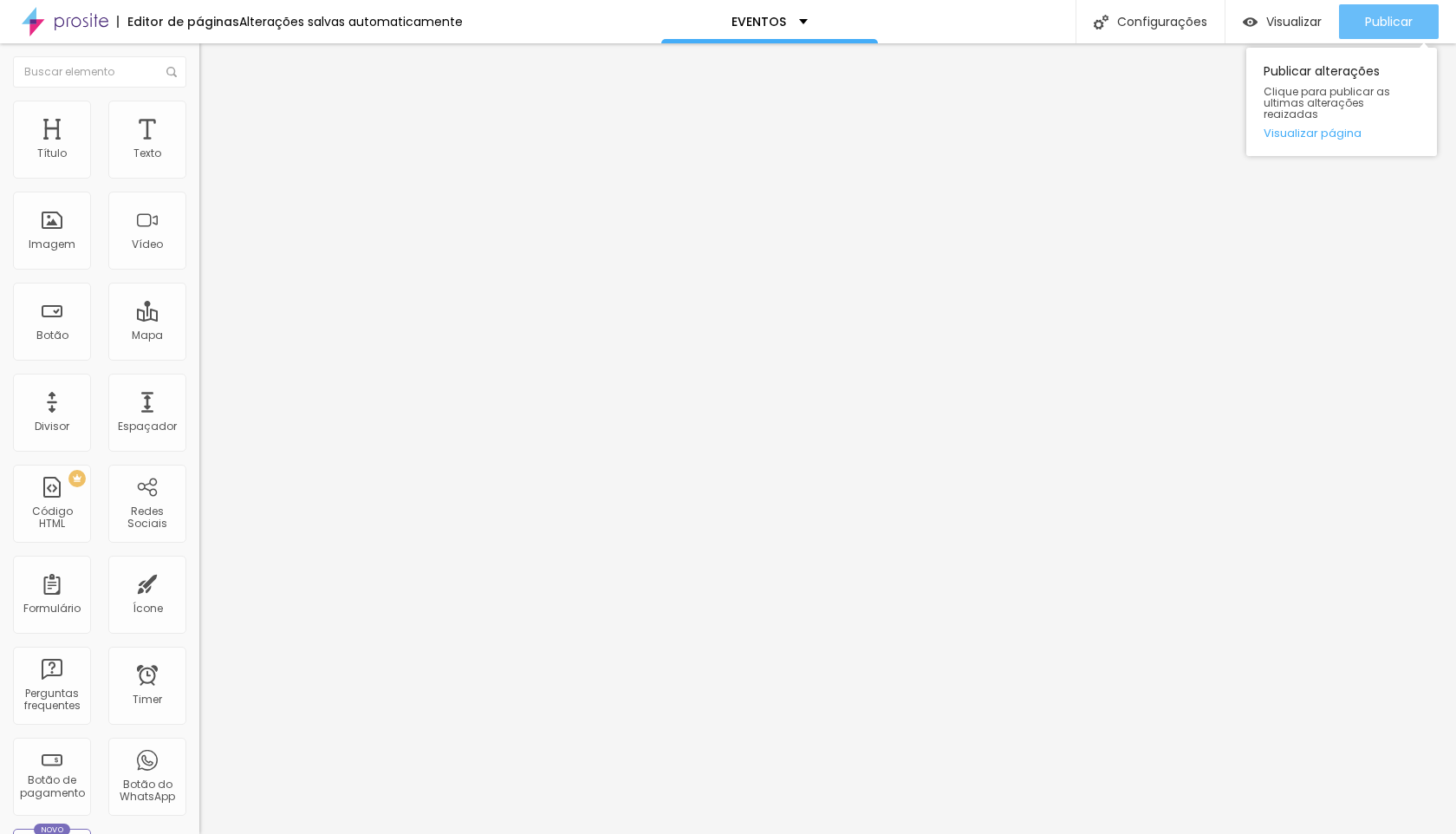
click at [1413, 33] on button "Publicar" at bounding box center [1389, 22] width 100 height 34
click at [215, 128] on span "Avançado" at bounding box center [243, 130] width 57 height 15
type input "133"
type input "130"
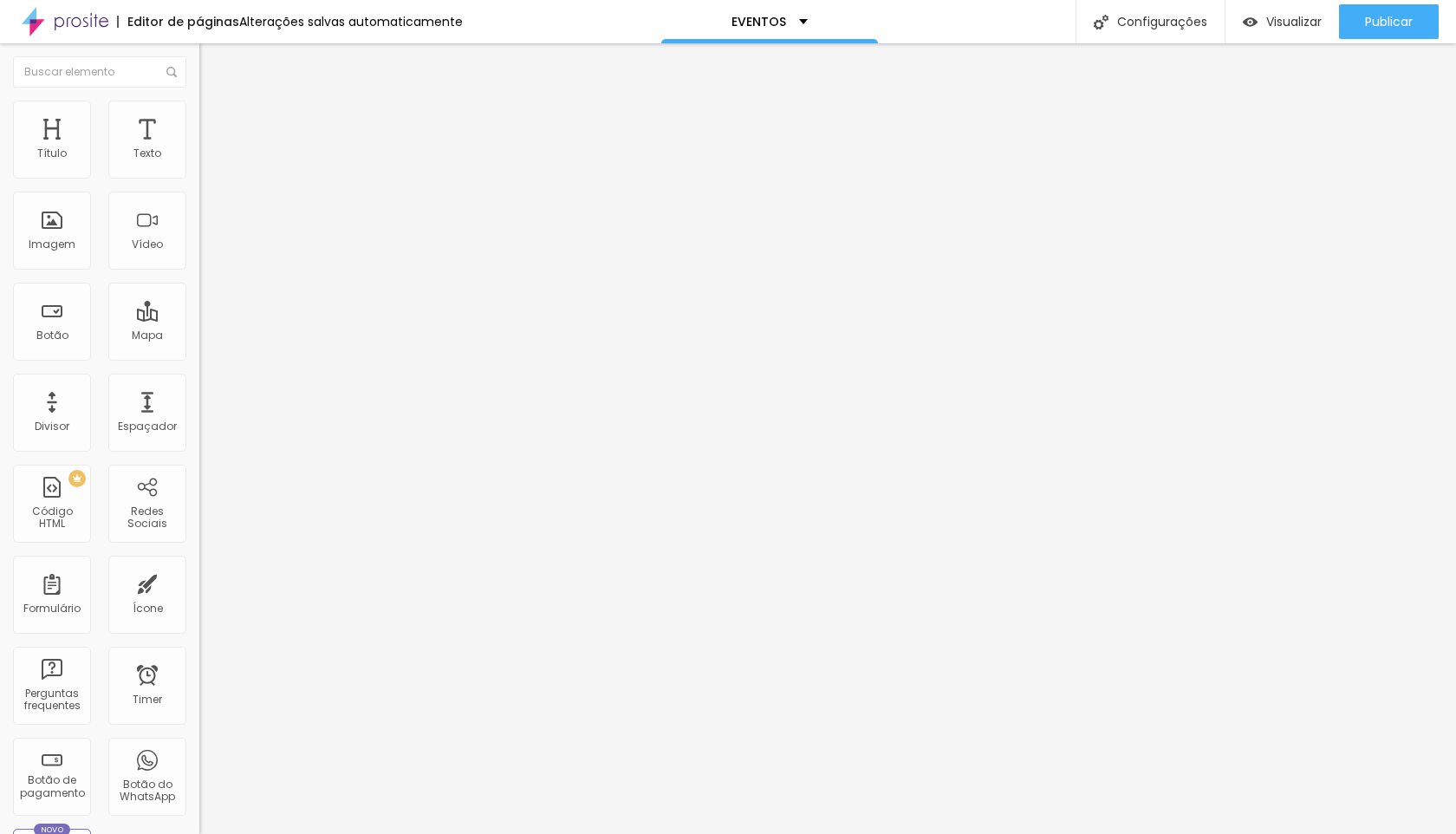
type input "130"
type input "127"
type input "123"
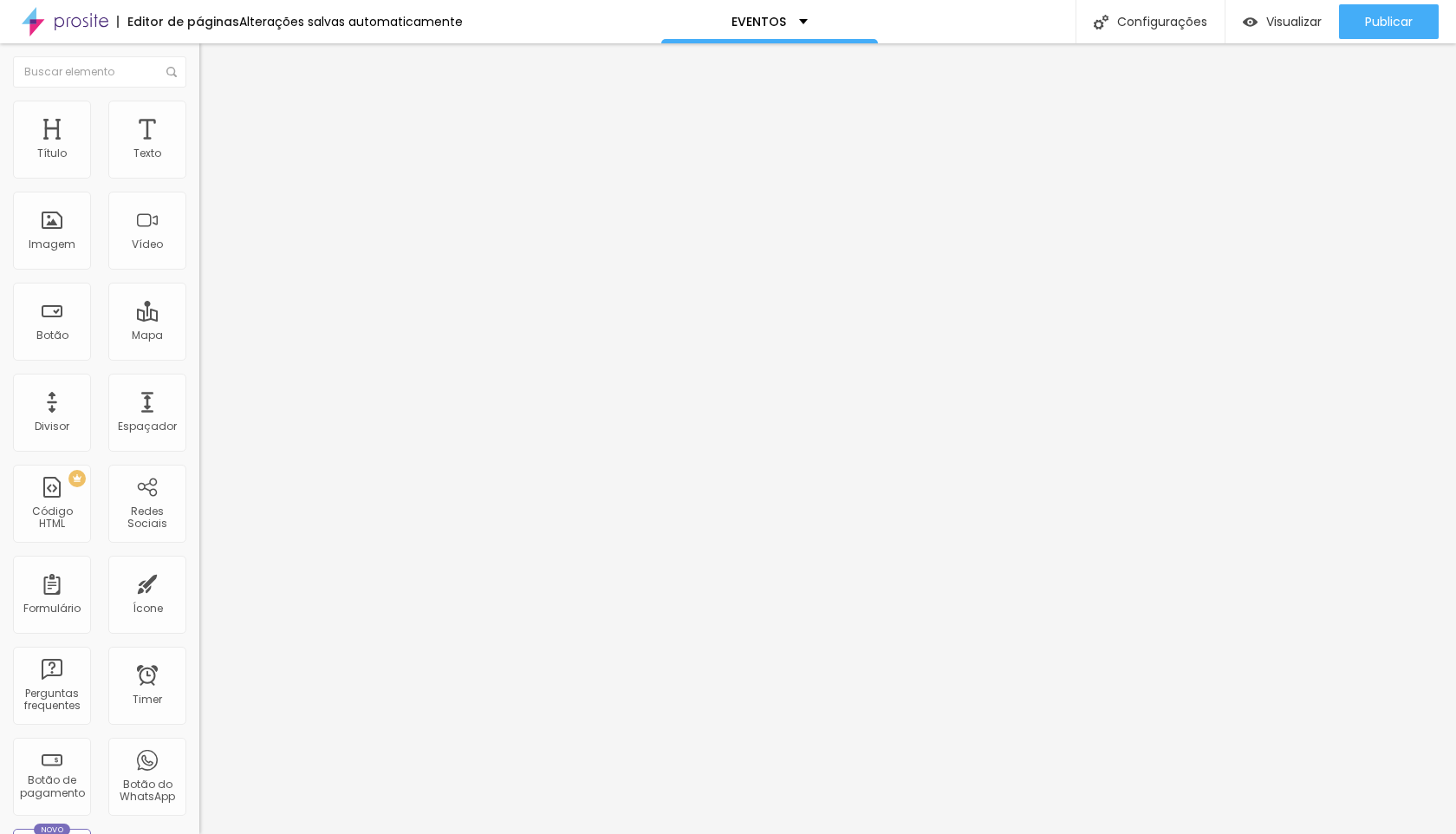
type input "119"
type input "114"
type input "106"
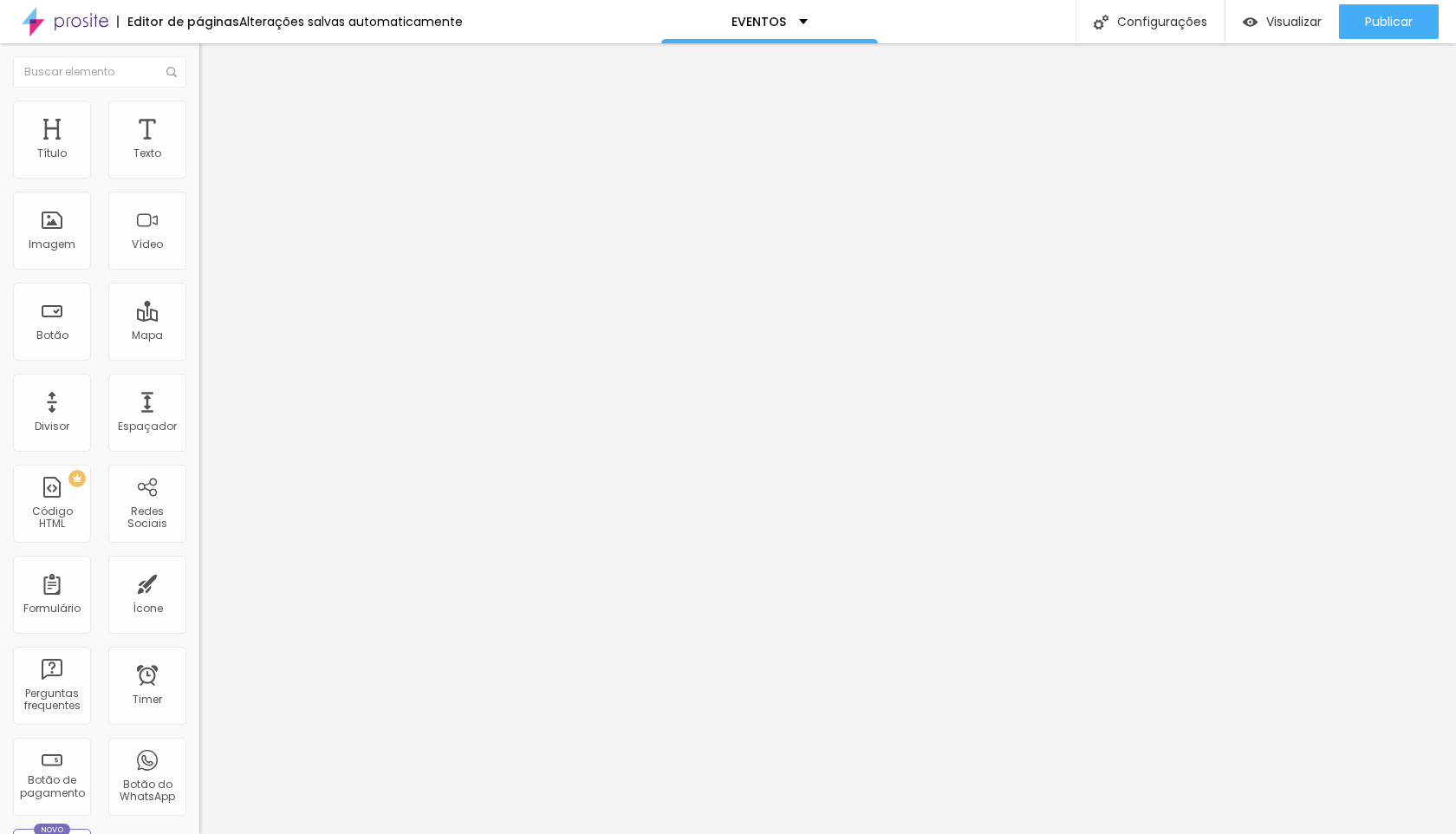
type input "106"
type input "101"
type input "98"
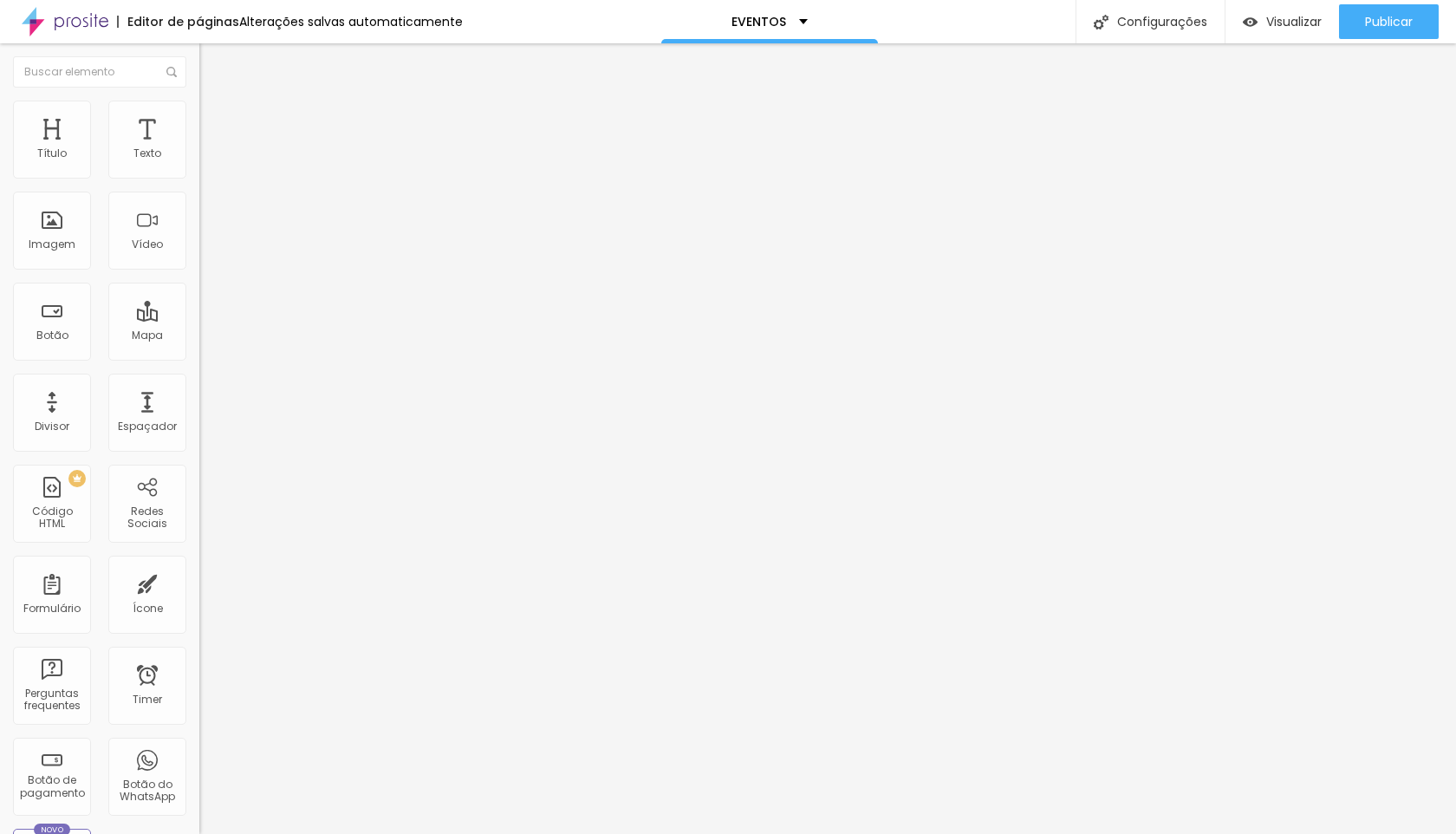
type input "94"
type input "89"
type input "86"
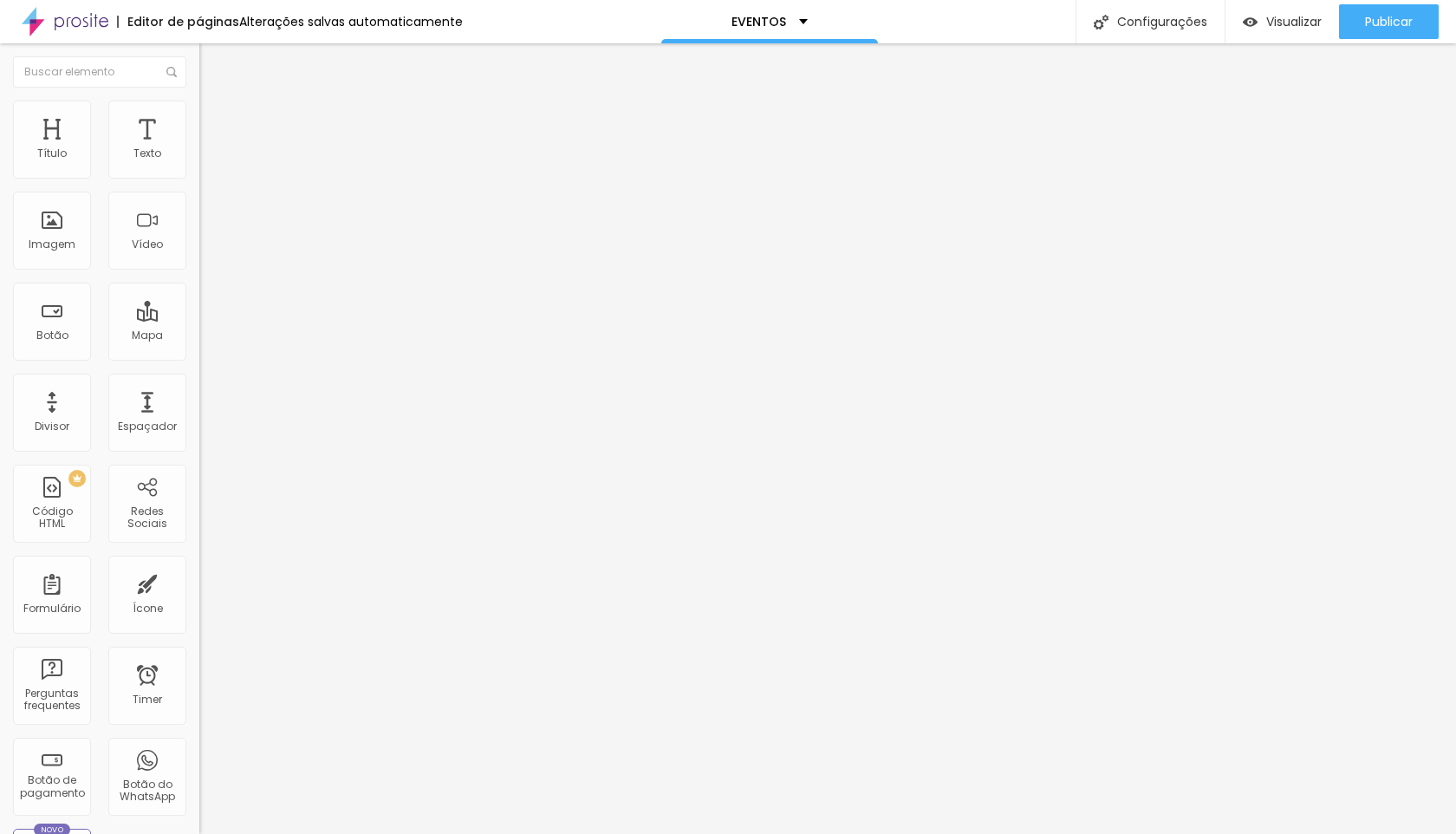
type input "86"
type input "83"
type input "81"
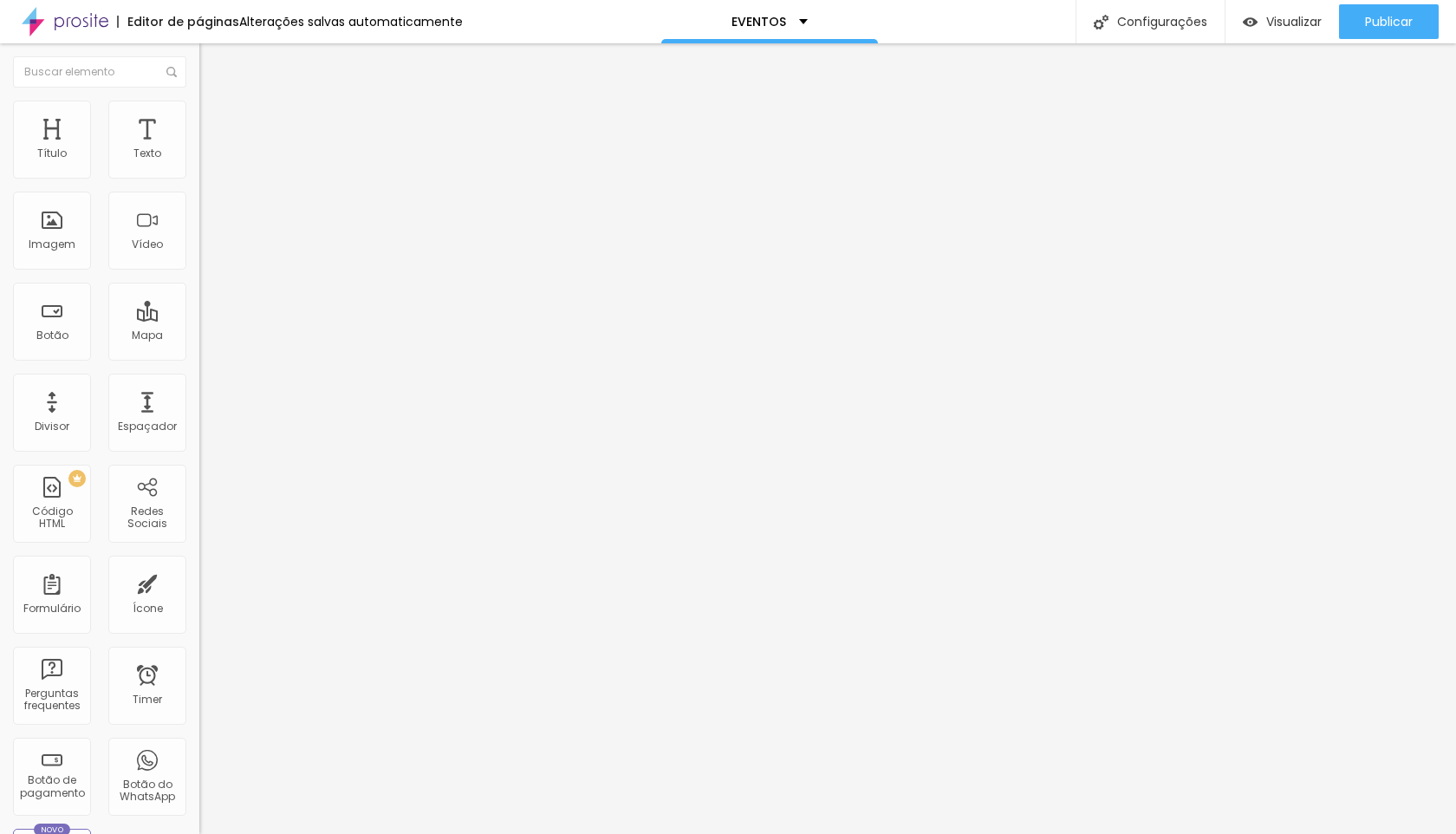
type input "79"
type input "77"
type input "75"
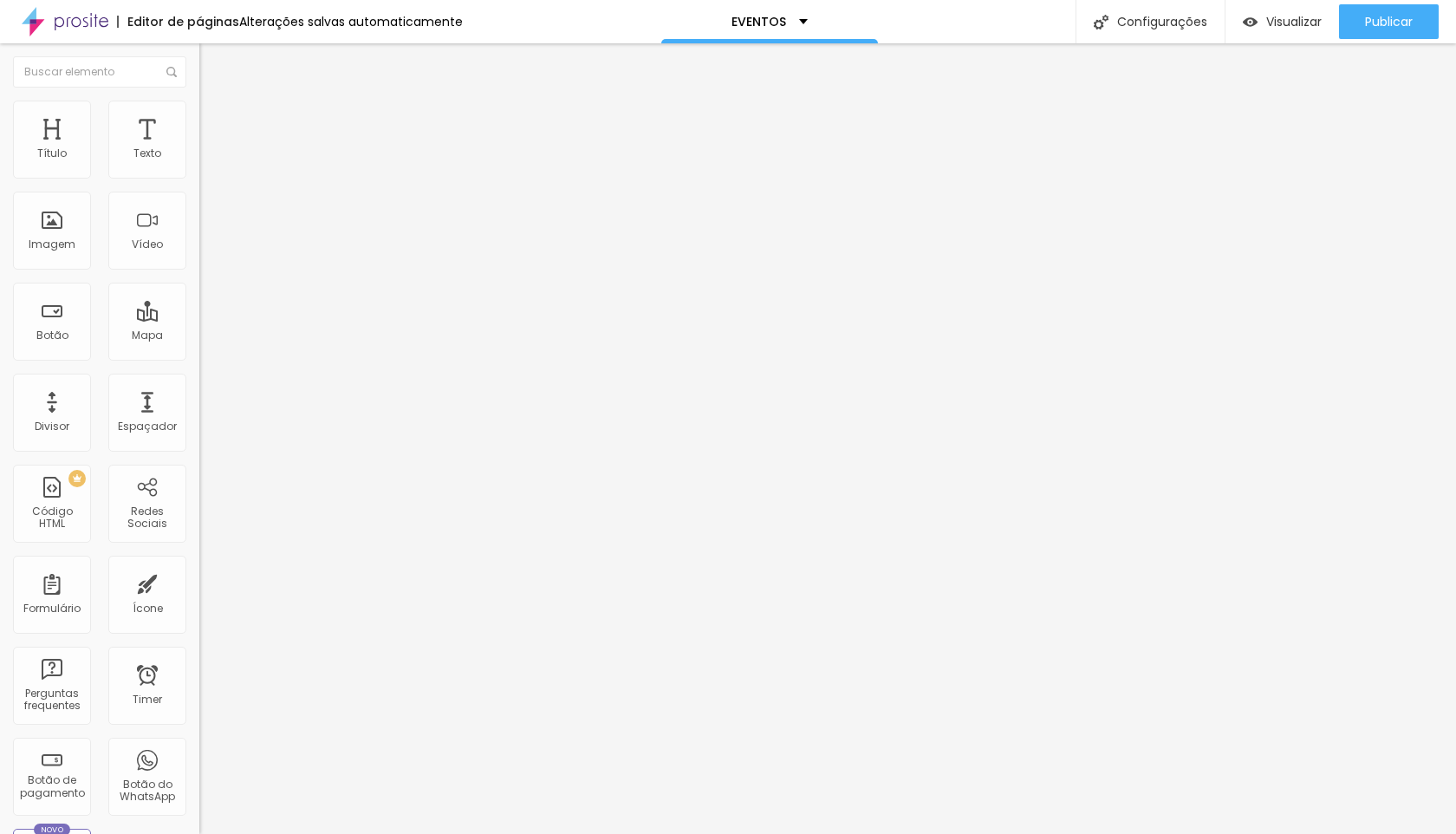
type input "75"
drag, startPoint x: 61, startPoint y: 204, endPoint x: 50, endPoint y: 206, distance: 11.2
type input "75"
click at [199, 581] on input "range" at bounding box center [255, 587] width 112 height 14
click at [1420, 33] on button "Publicar" at bounding box center [1389, 22] width 100 height 34
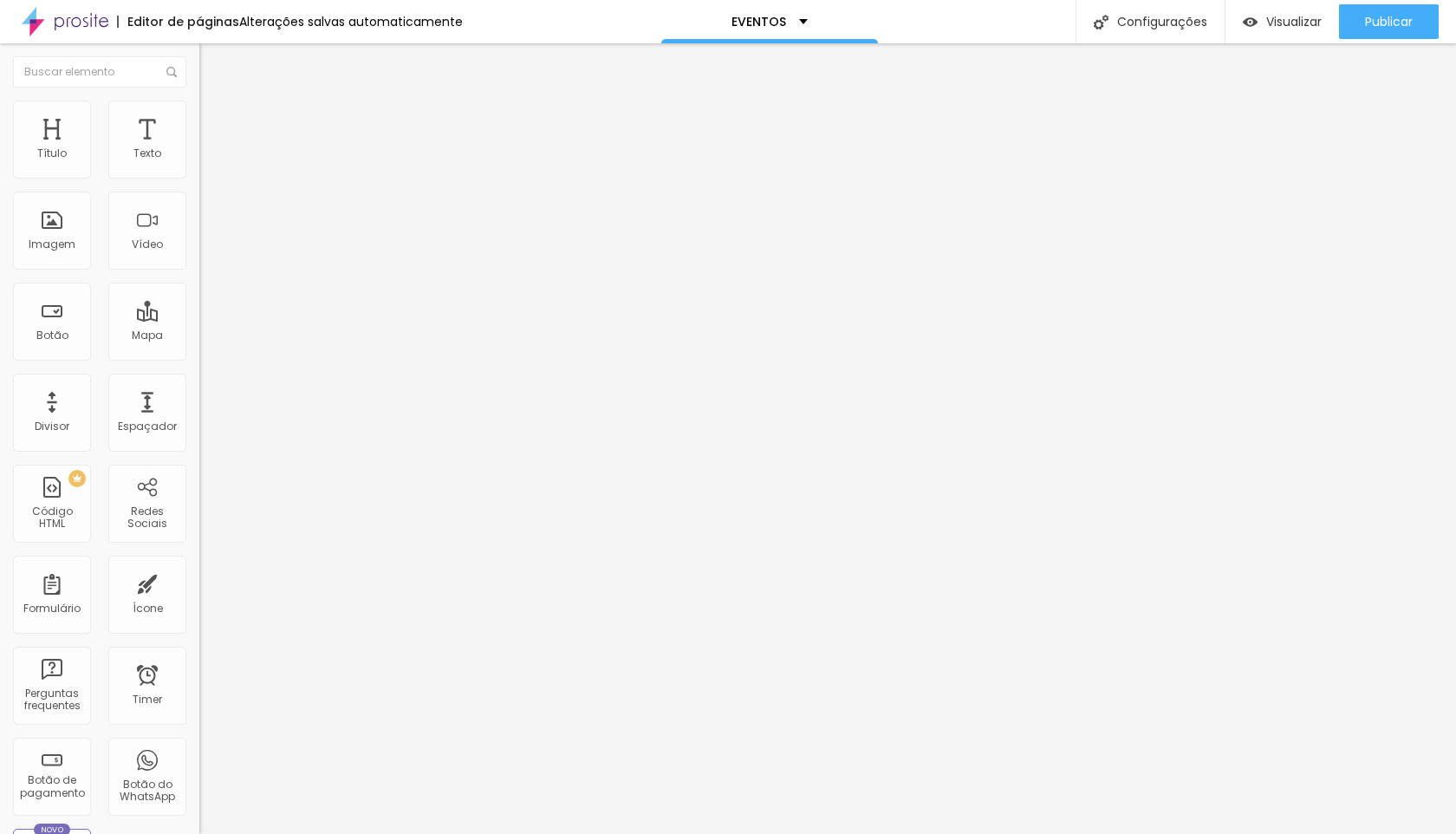
click at [199, 112] on li "Estilo" at bounding box center [299, 109] width 199 height 17
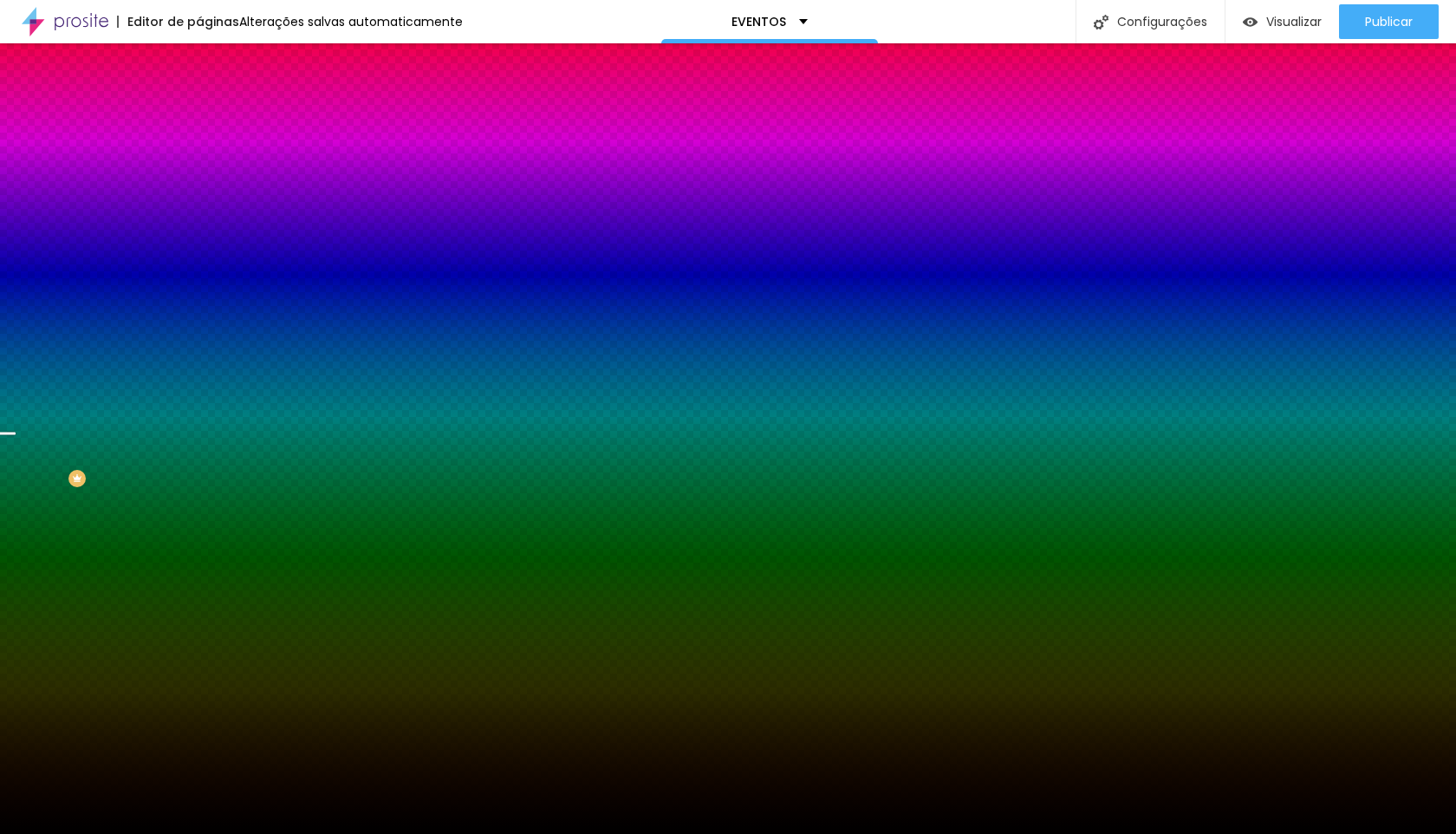
click at [199, 236] on div at bounding box center [299, 236] width 199 height 0
click at [172, 344] on div at bounding box center [728, 417] width 1456 height 834
drag, startPoint x: 172, startPoint y: 344, endPoint x: 170, endPoint y: 299, distance: 45.0
click at [199, 253] on div "Cor de fundo Voltar ao padrão #000000" at bounding box center [299, 229] width 199 height 48
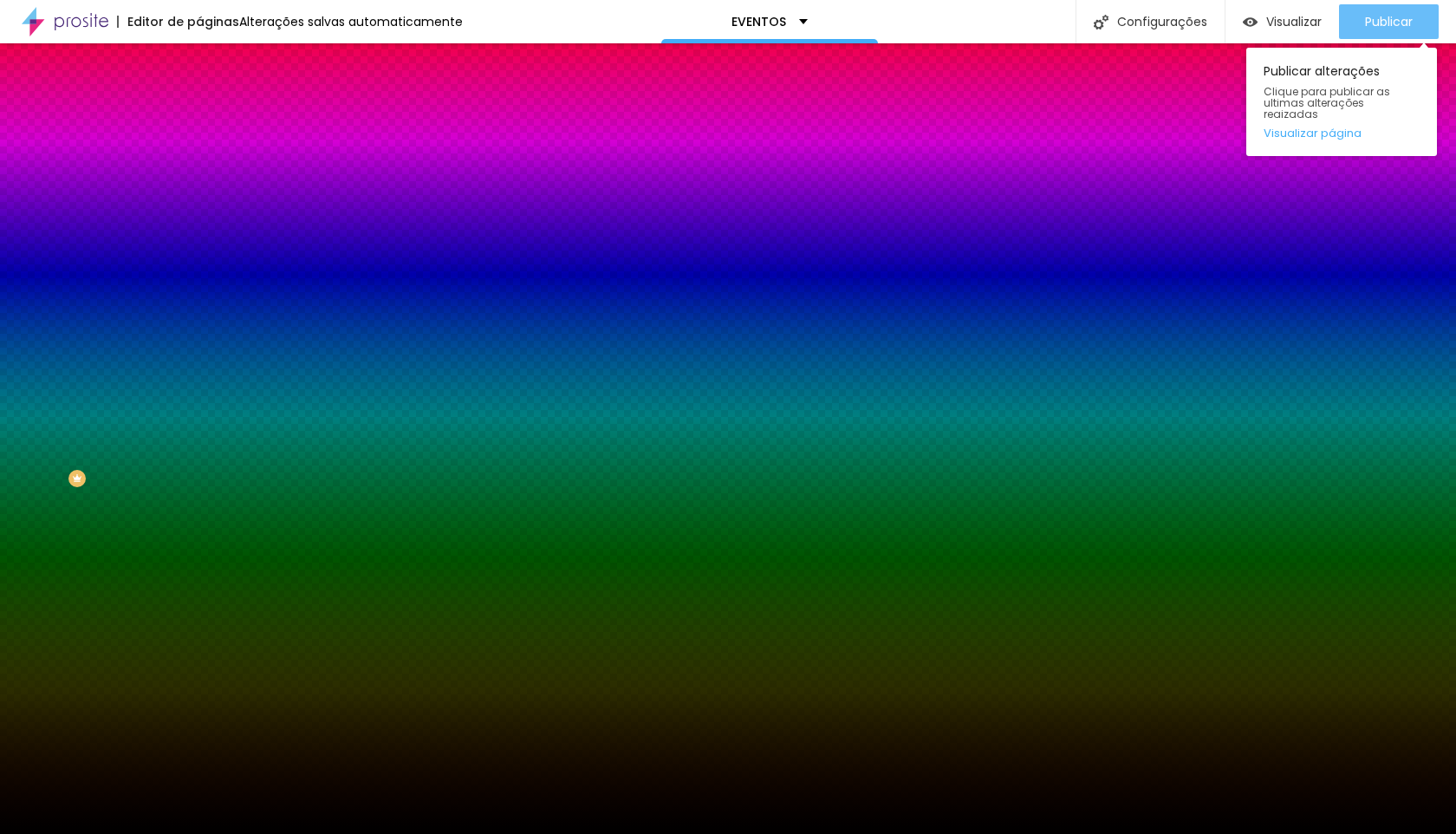
click at [1390, 30] on div "Publicar" at bounding box center [1389, 22] width 48 height 34
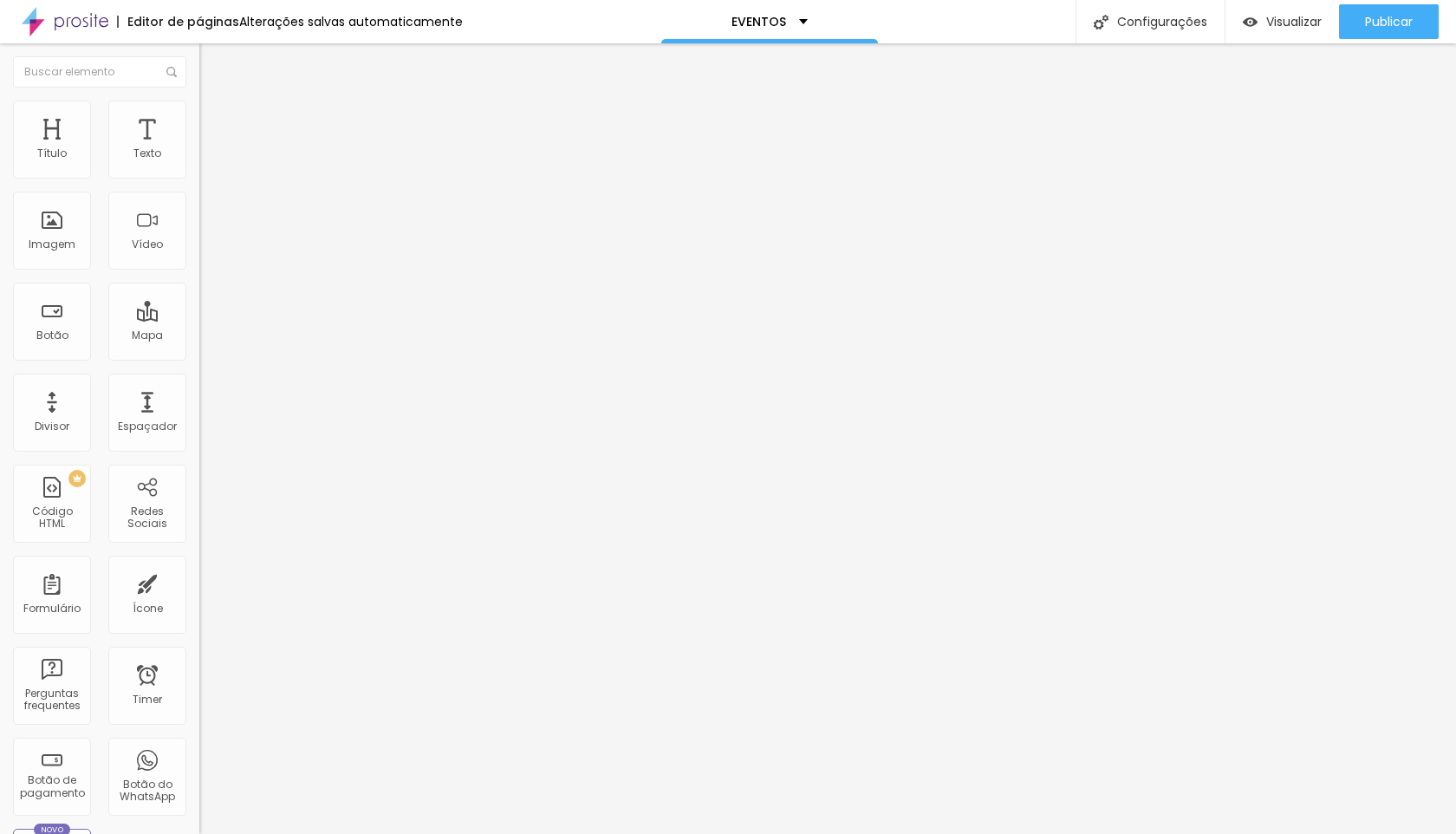
click at [215, 122] on span "Avançado" at bounding box center [243, 130] width 57 height 15
click at [199, 149] on span "Trocar imagem" at bounding box center [247, 141] width 94 height 15
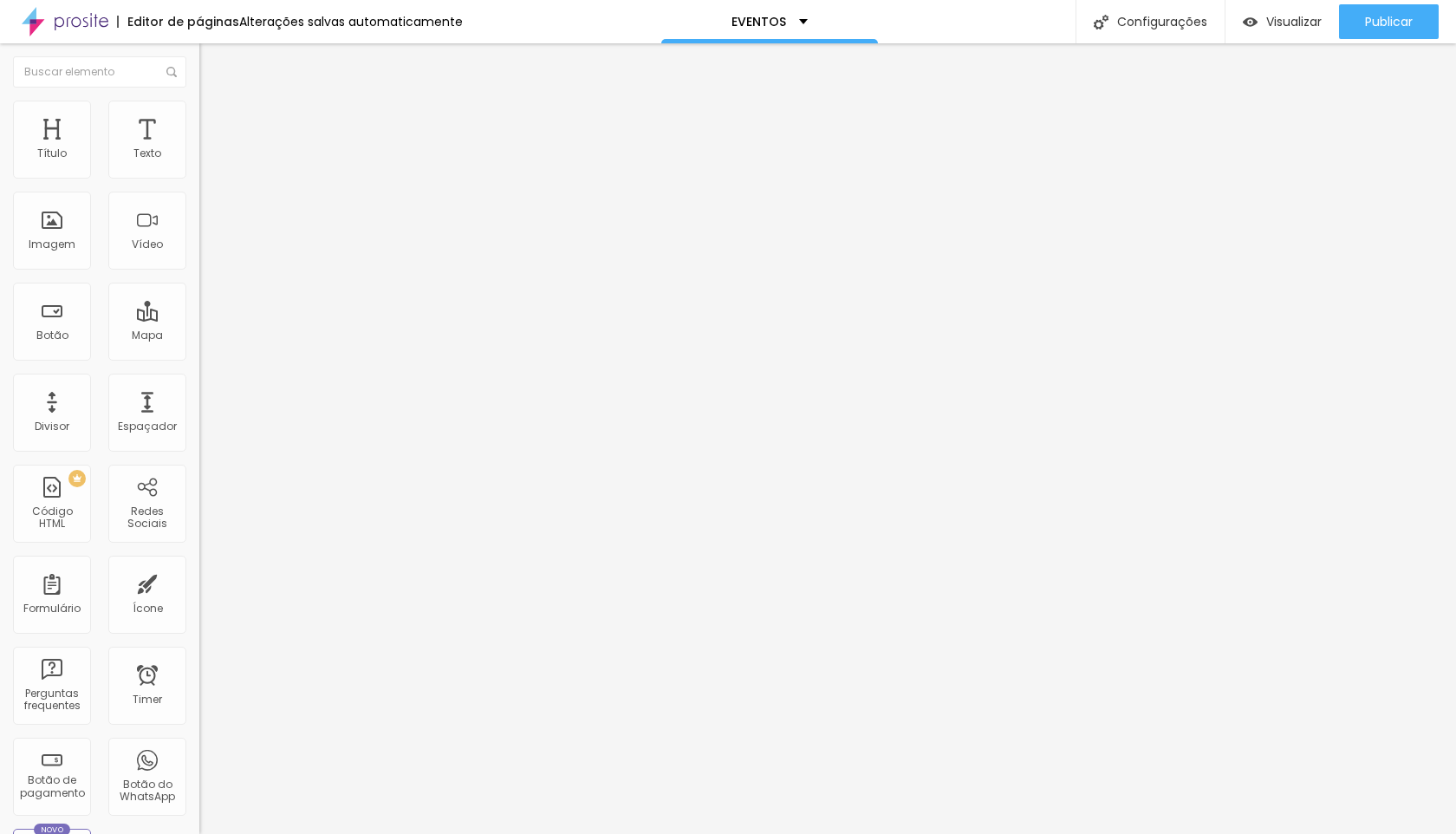
click at [199, 149] on span "Trocar imagem" at bounding box center [247, 141] width 94 height 15
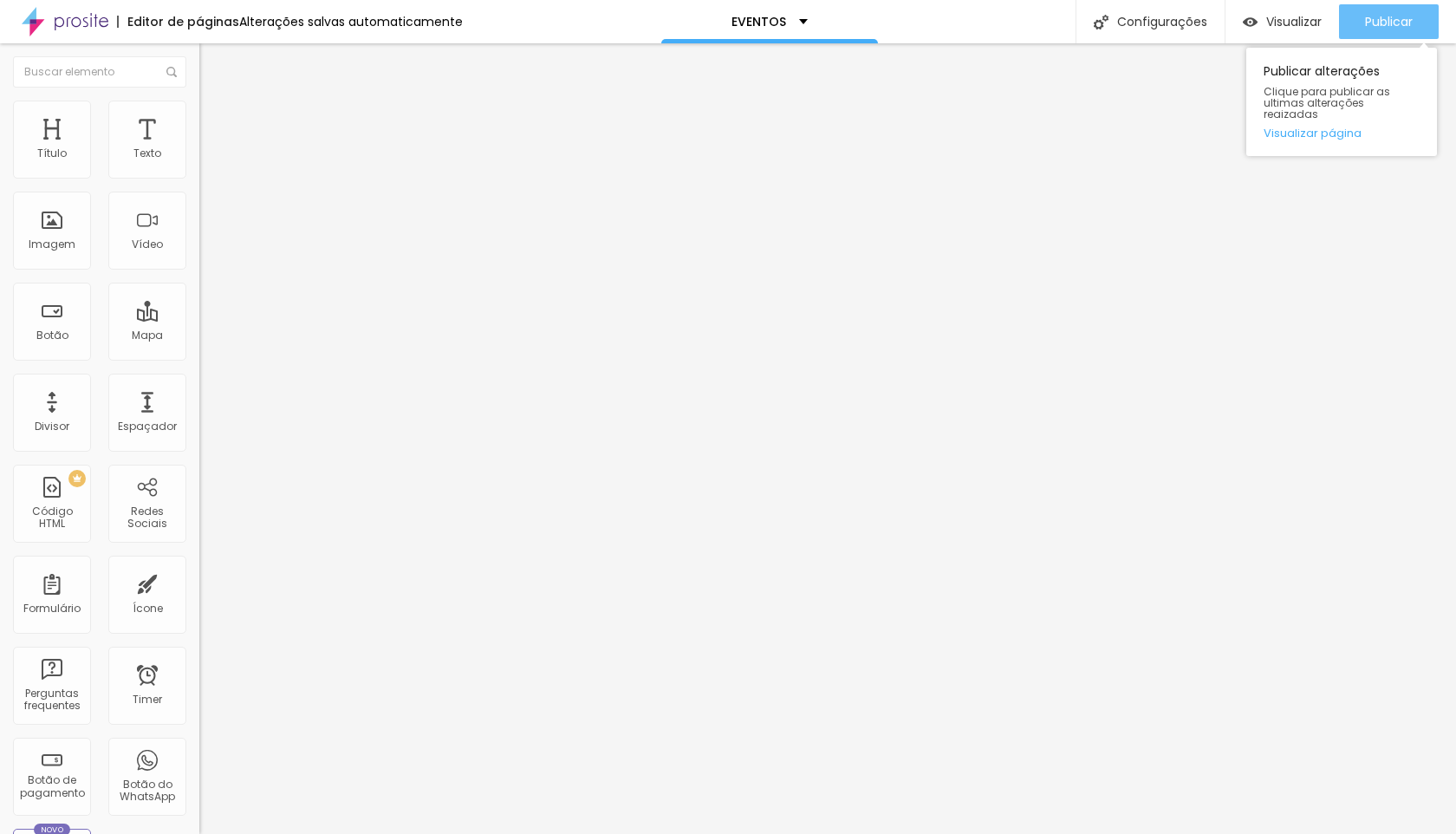
click at [1399, 30] on div "Publicar" at bounding box center [1389, 22] width 48 height 34
click at [199, 118] on img at bounding box center [207, 125] width 15 height 15
type input "30"
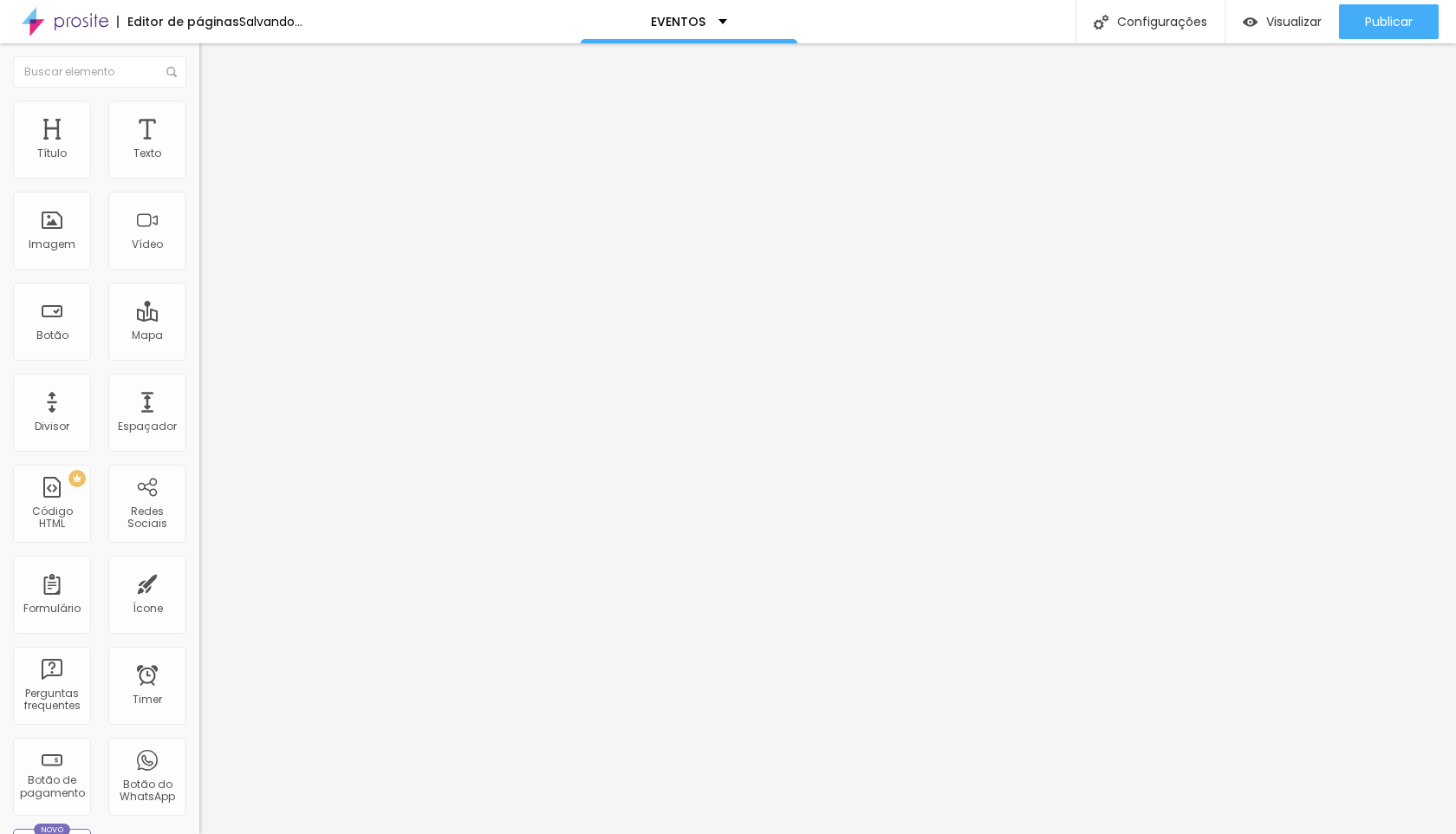
type input "25"
type input "20"
drag, startPoint x: 96, startPoint y: 170, endPoint x: 73, endPoint y: 168, distance: 23.1
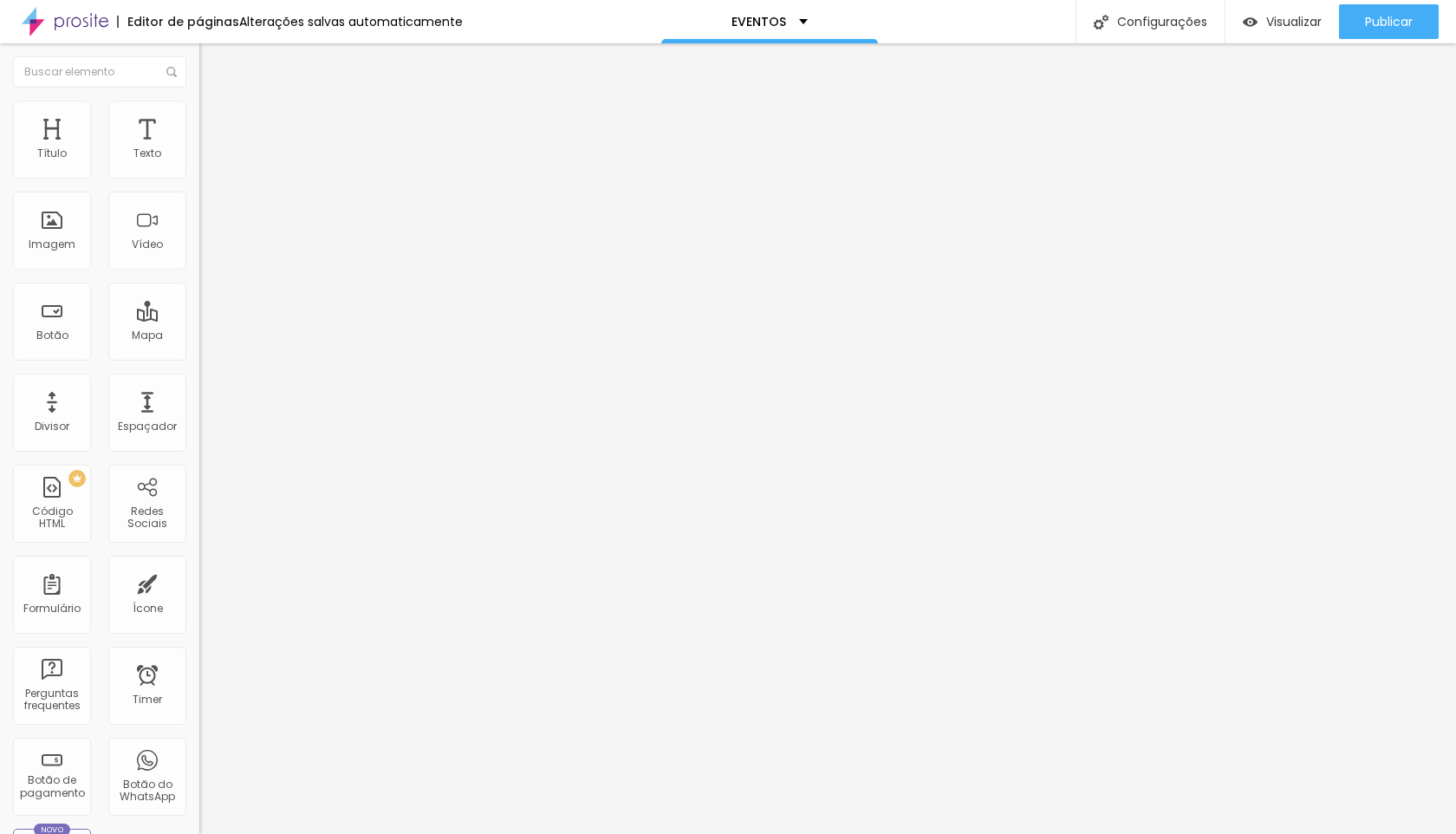
type input "20"
click at [199, 336] on input "range" at bounding box center [255, 343] width 112 height 14
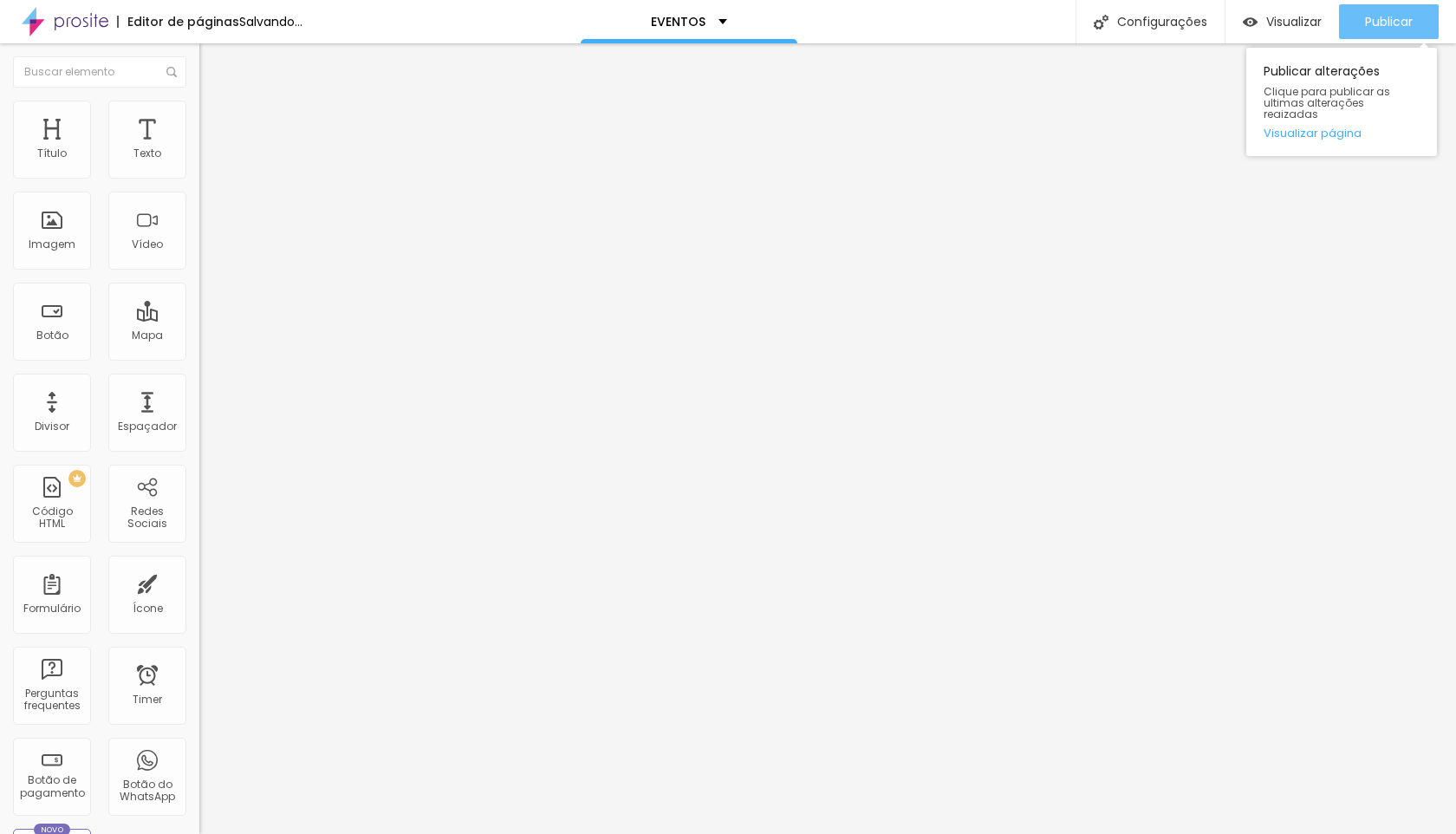
click at [1355, 23] on button "Publicar" at bounding box center [1389, 22] width 100 height 34
